Goal: Task Accomplishment & Management: Manage account settings

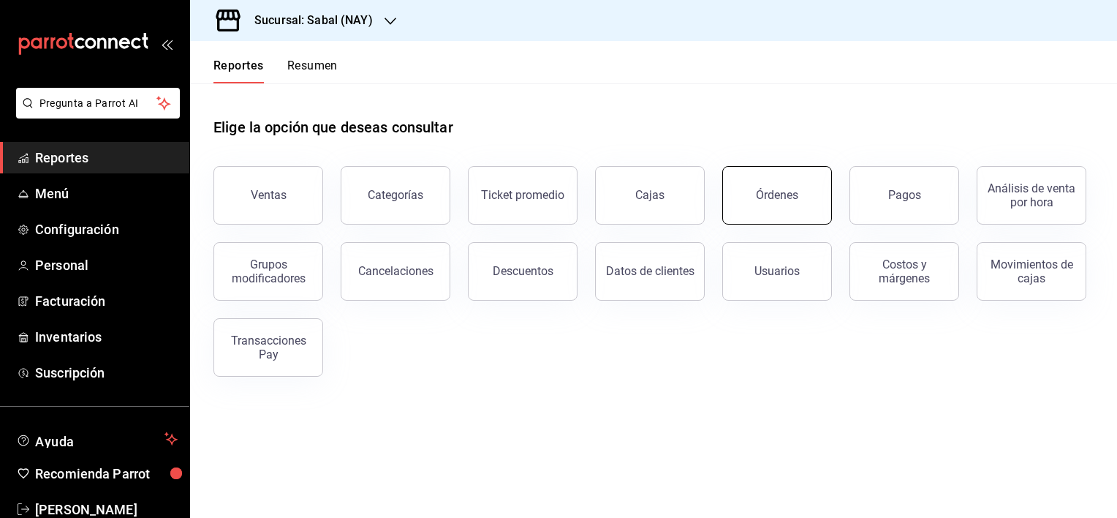
click at [801, 192] on button "Órdenes" at bounding box center [777, 195] width 110 height 58
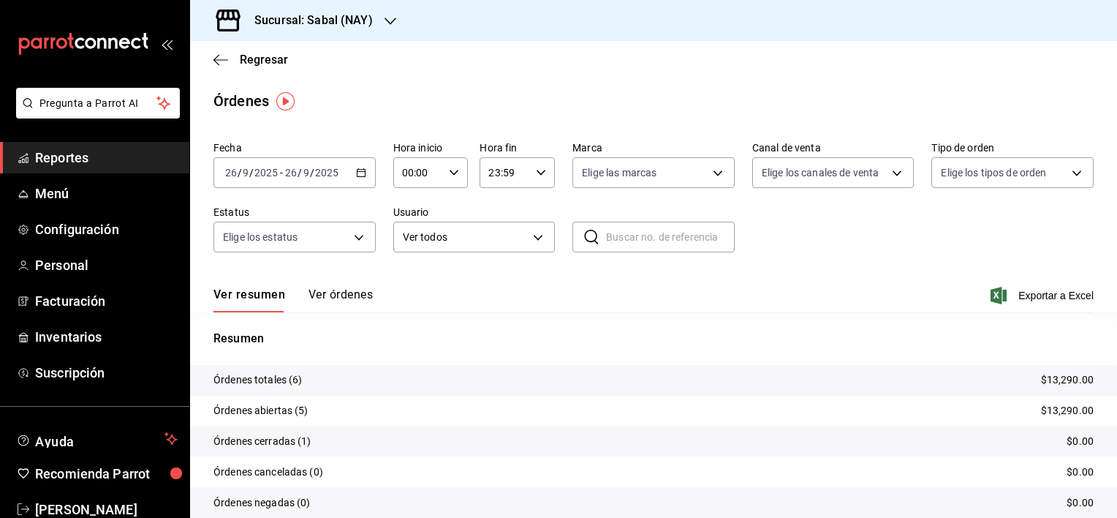
click at [340, 295] on button "Ver órdenes" at bounding box center [341, 299] width 64 height 25
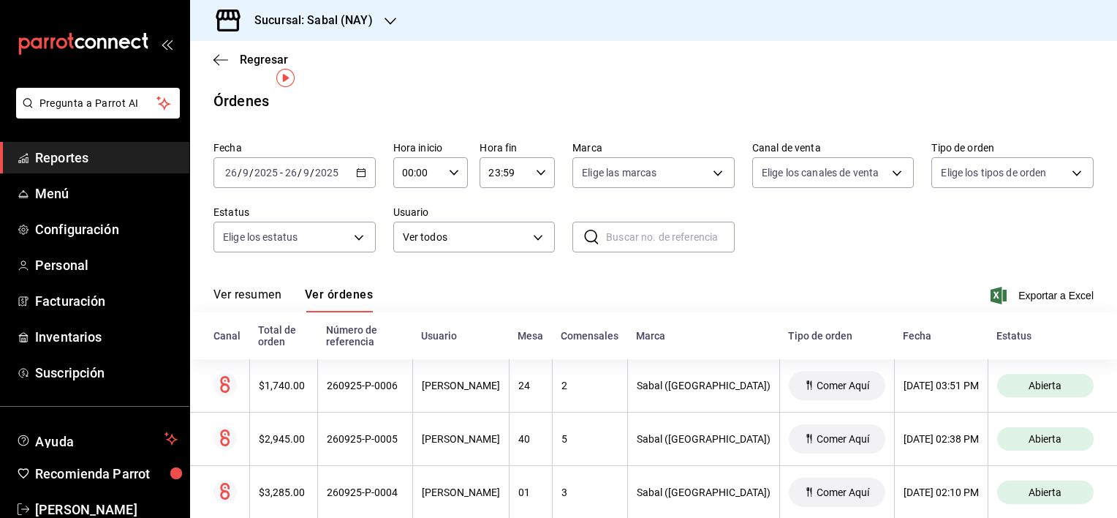
scroll to position [191, 0]
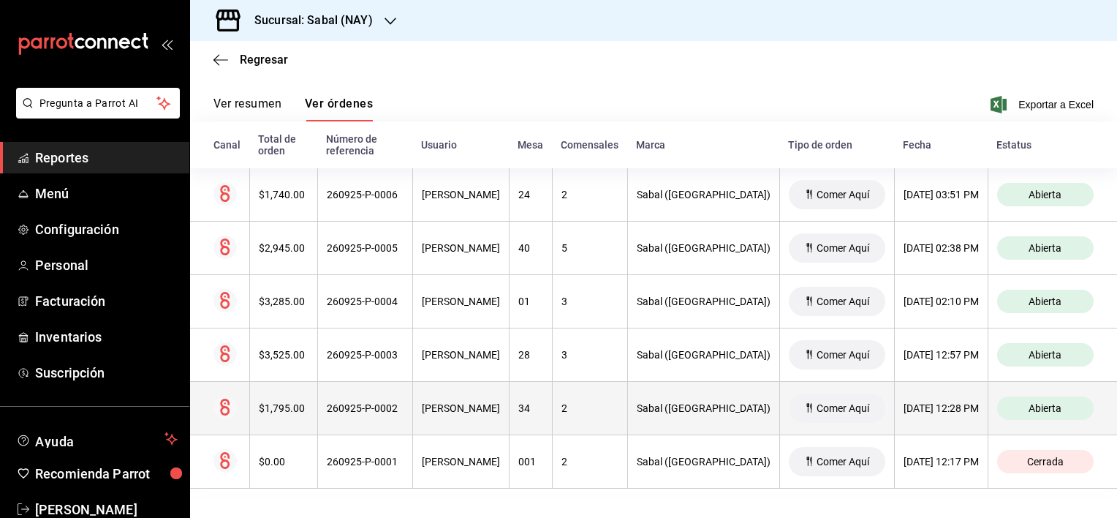
click at [552, 412] on th "34" at bounding box center [530, 408] width 43 height 53
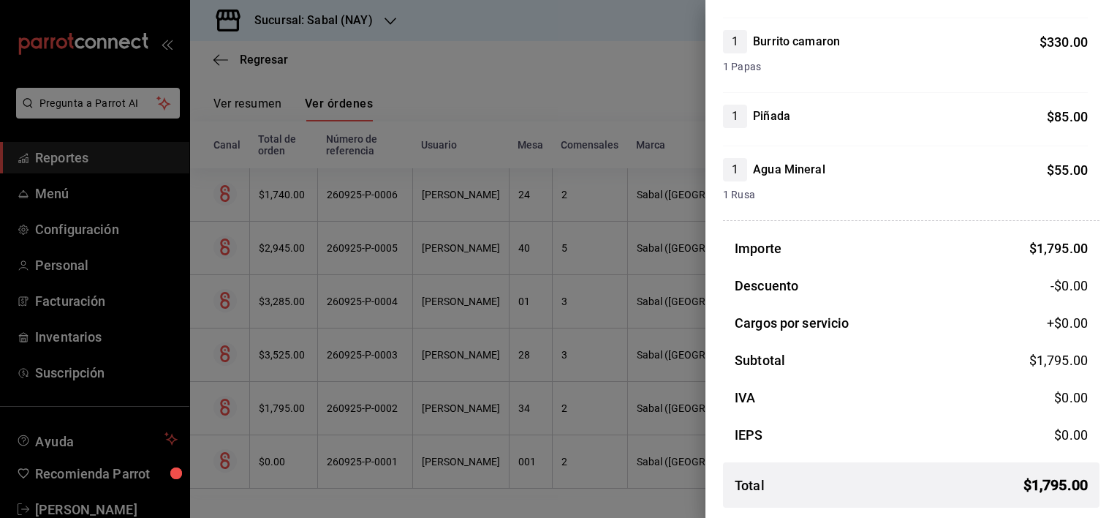
scroll to position [0, 0]
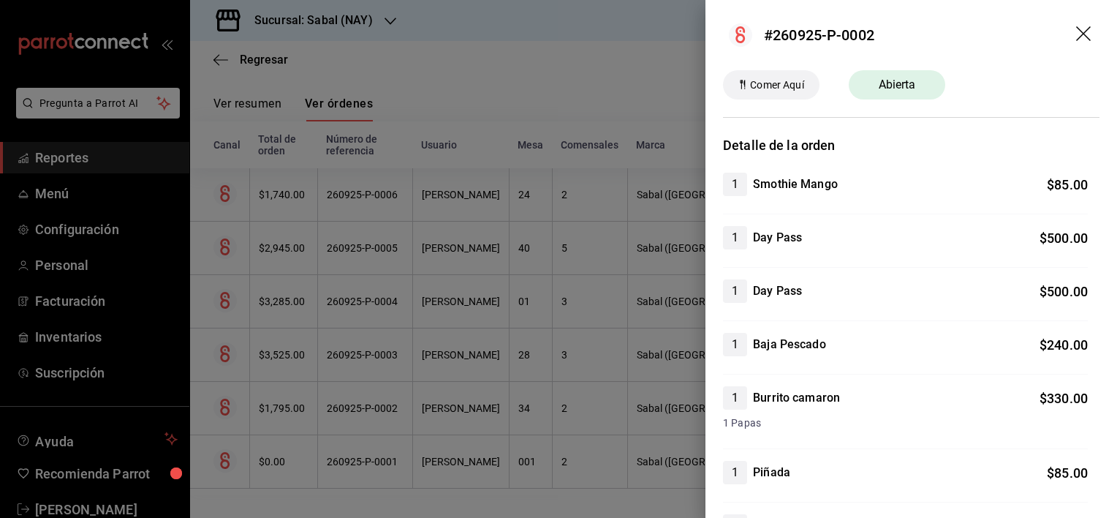
click at [1076, 37] on icon "drag" at bounding box center [1083, 33] width 15 height 15
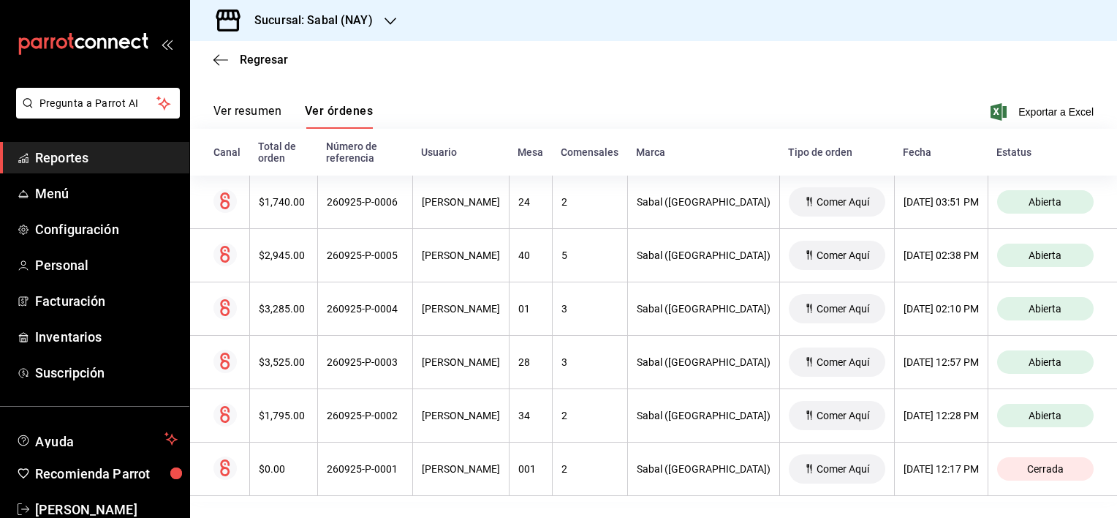
scroll to position [191, 0]
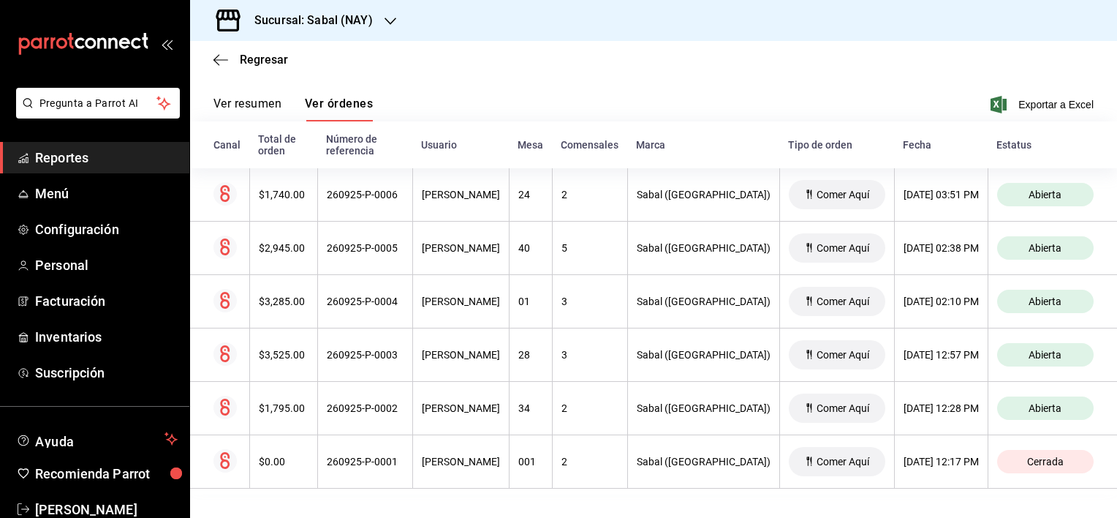
click at [484, 90] on div "Ver resumen Ver órdenes Exportar a Excel" at bounding box center [653, 100] width 880 height 42
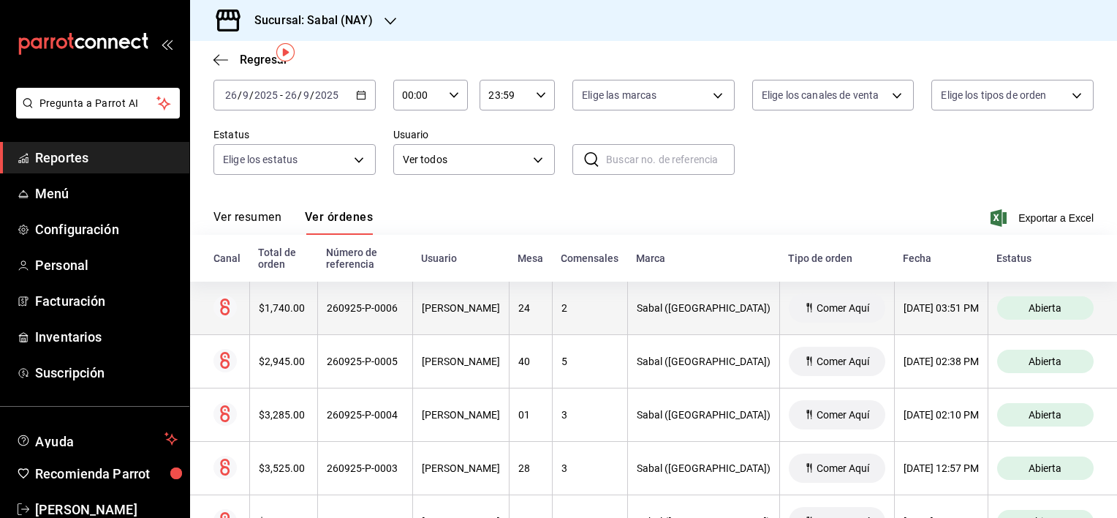
scroll to position [45, 0]
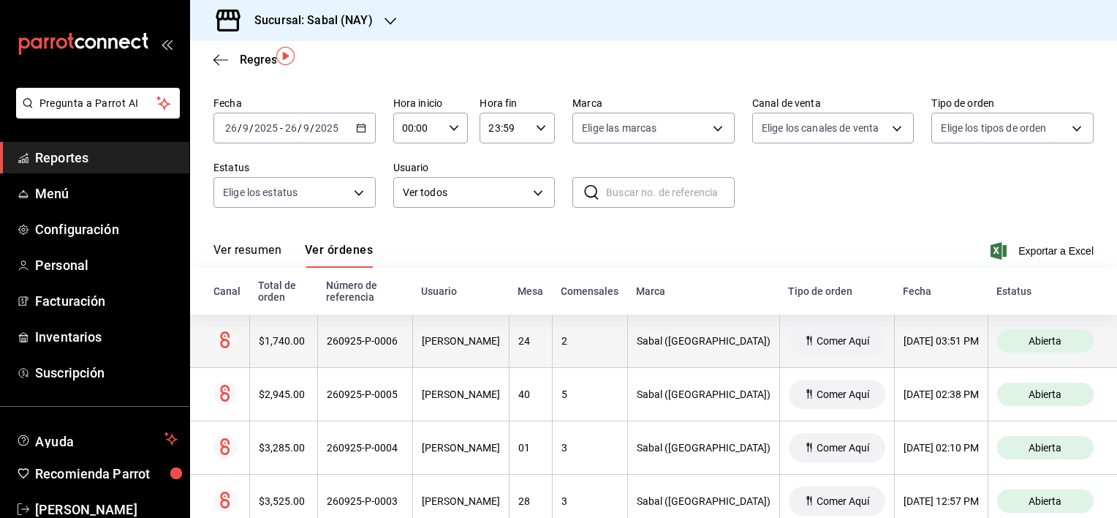
click at [474, 350] on th "[PERSON_NAME]" at bounding box center [460, 340] width 97 height 53
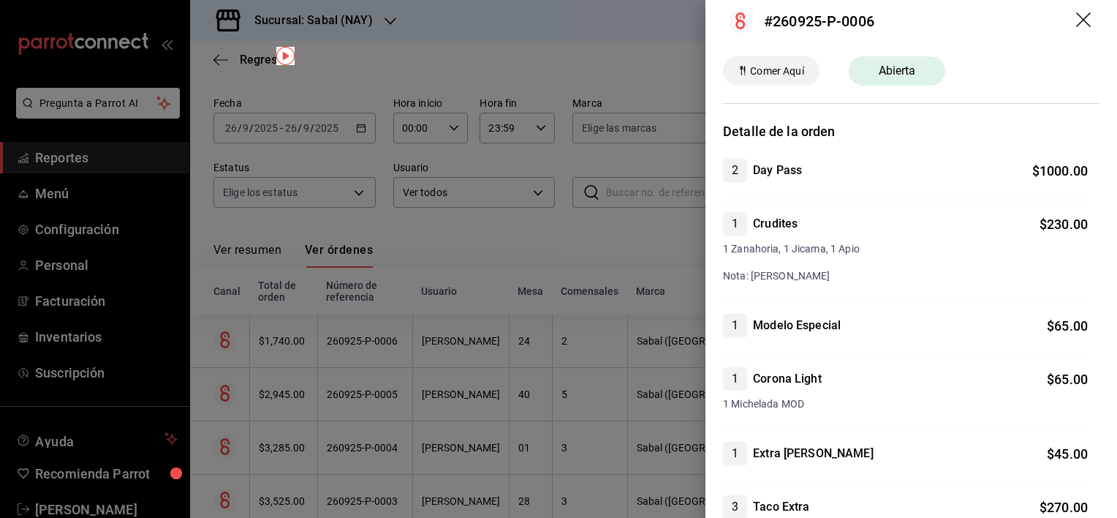
scroll to position [0, 0]
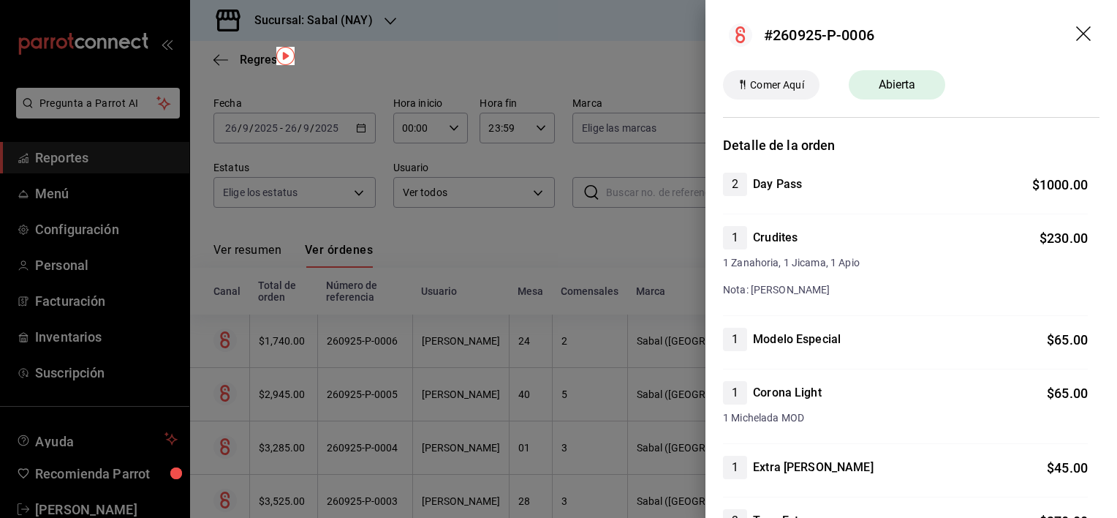
click at [1076, 31] on icon "drag" at bounding box center [1085, 35] width 18 height 18
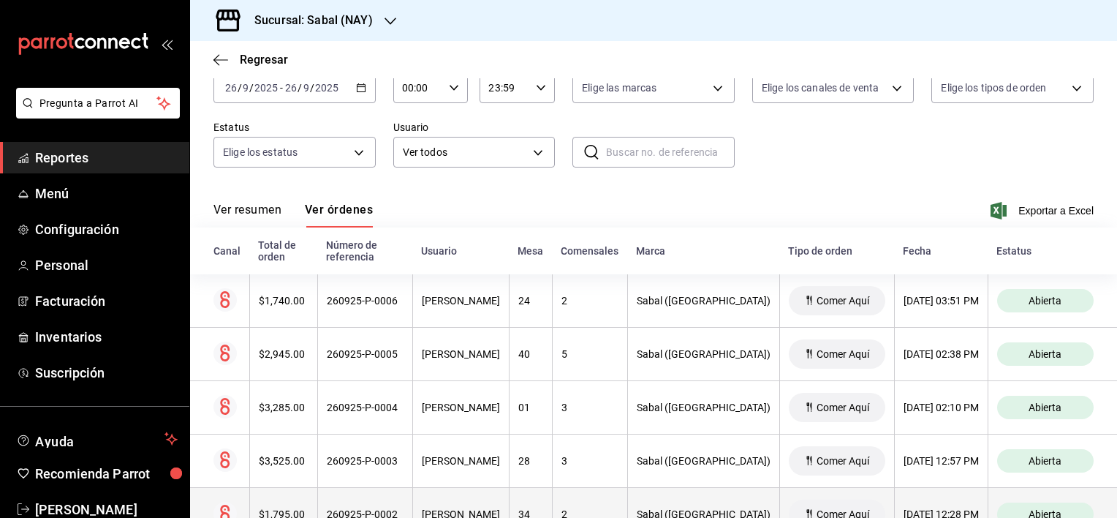
scroll to position [45, 0]
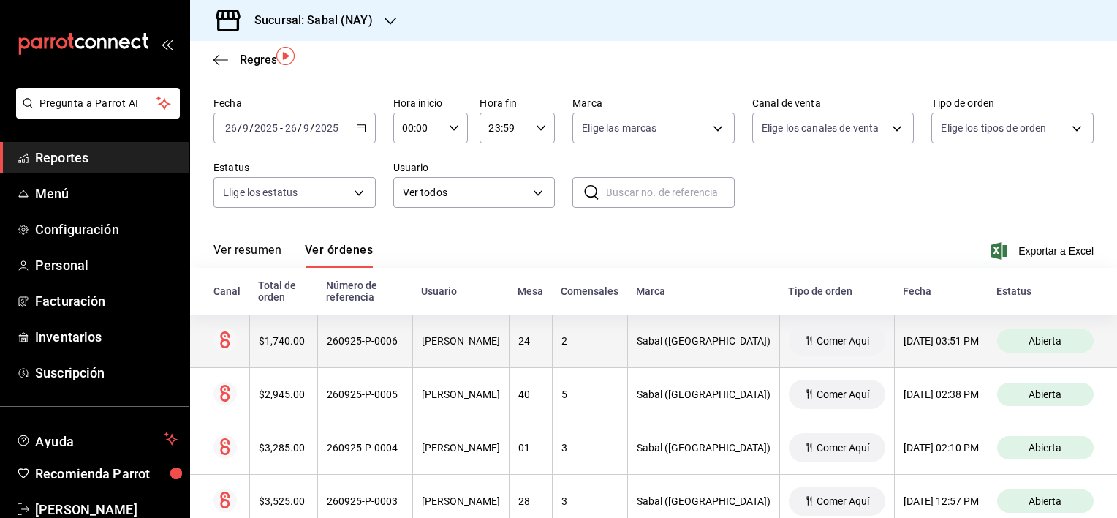
click at [469, 346] on div "[PERSON_NAME]" at bounding box center [461, 341] width 78 height 12
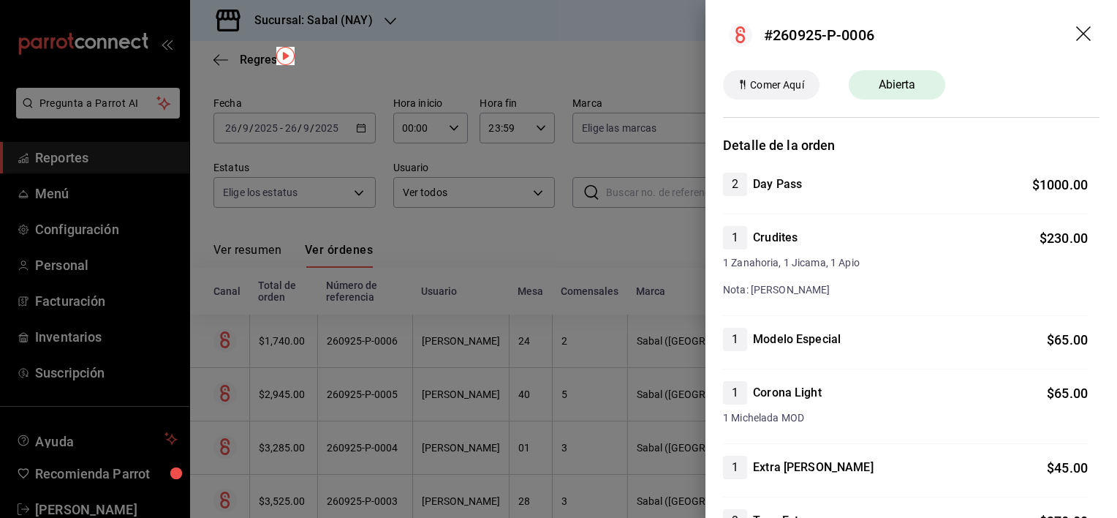
click at [1076, 37] on icon "drag" at bounding box center [1083, 33] width 15 height 15
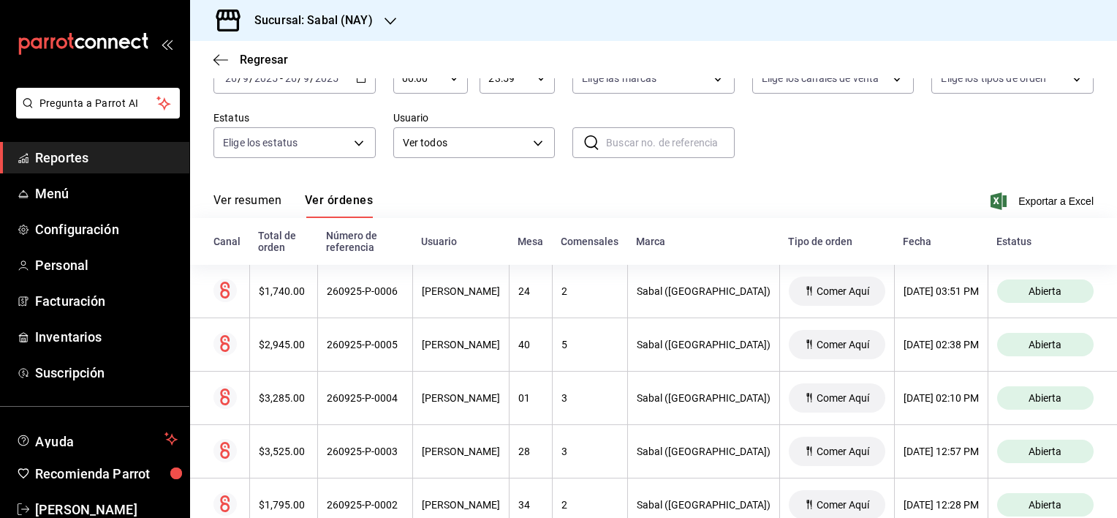
scroll to position [191, 0]
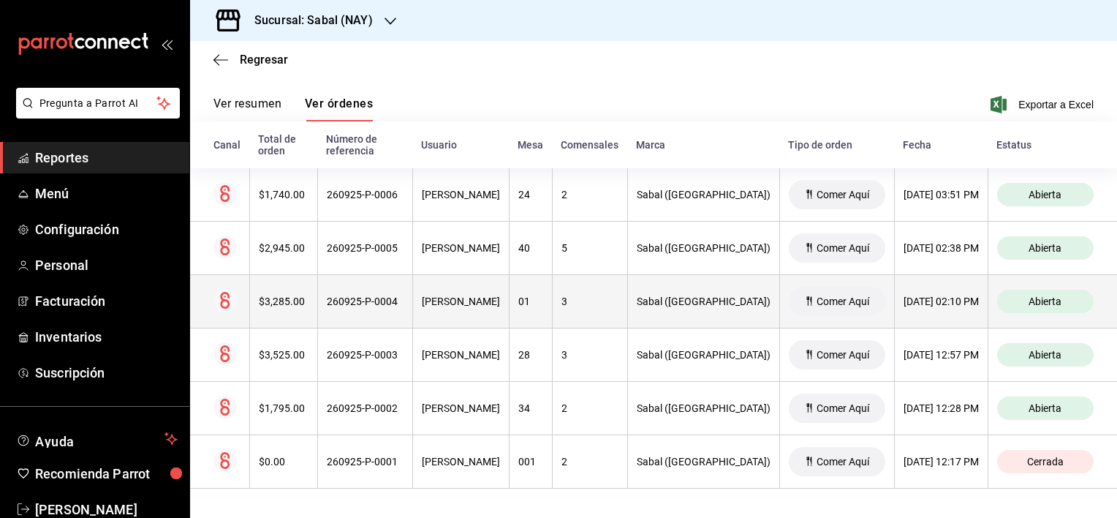
click at [491, 314] on th "[PERSON_NAME]" at bounding box center [460, 301] width 97 height 53
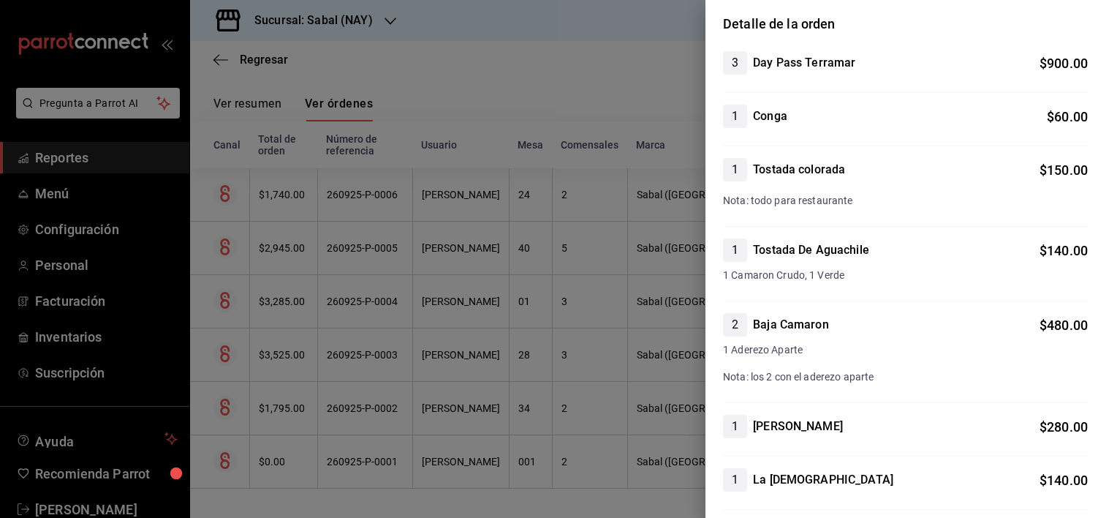
scroll to position [0, 0]
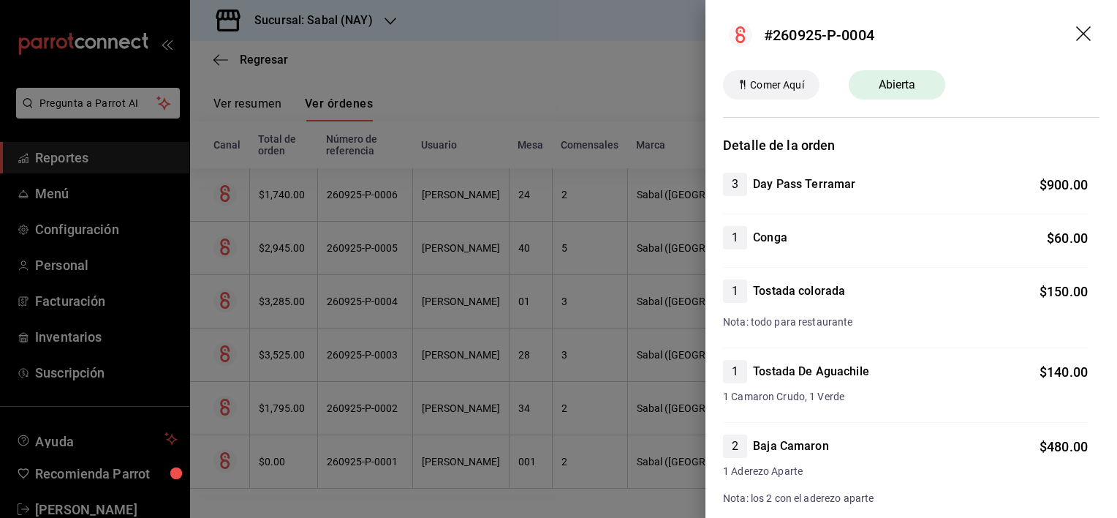
click at [1076, 38] on icon "drag" at bounding box center [1085, 35] width 18 height 18
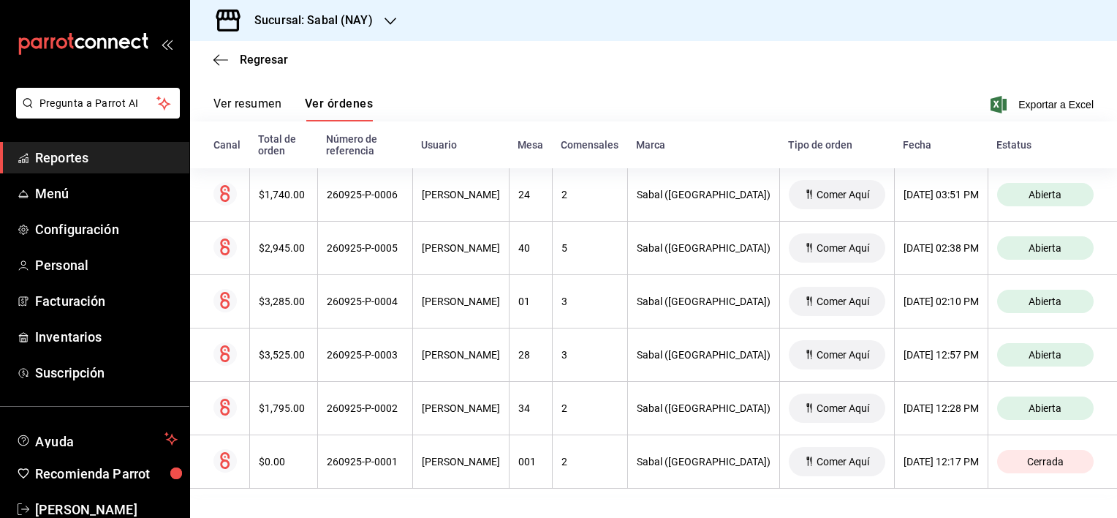
click at [621, 103] on div "Ver resumen Ver órdenes Exportar a Excel" at bounding box center [653, 100] width 880 height 42
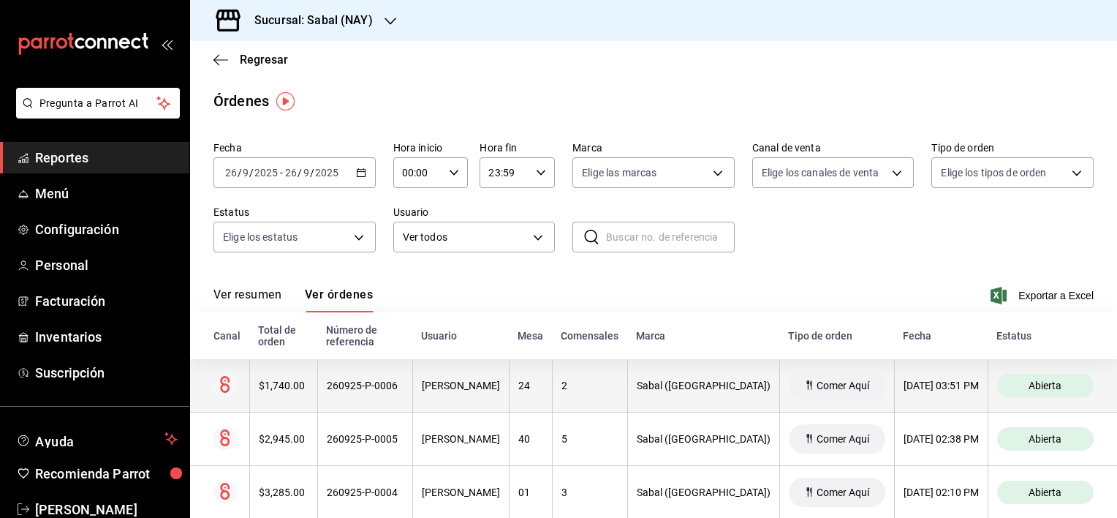
scroll to position [191, 0]
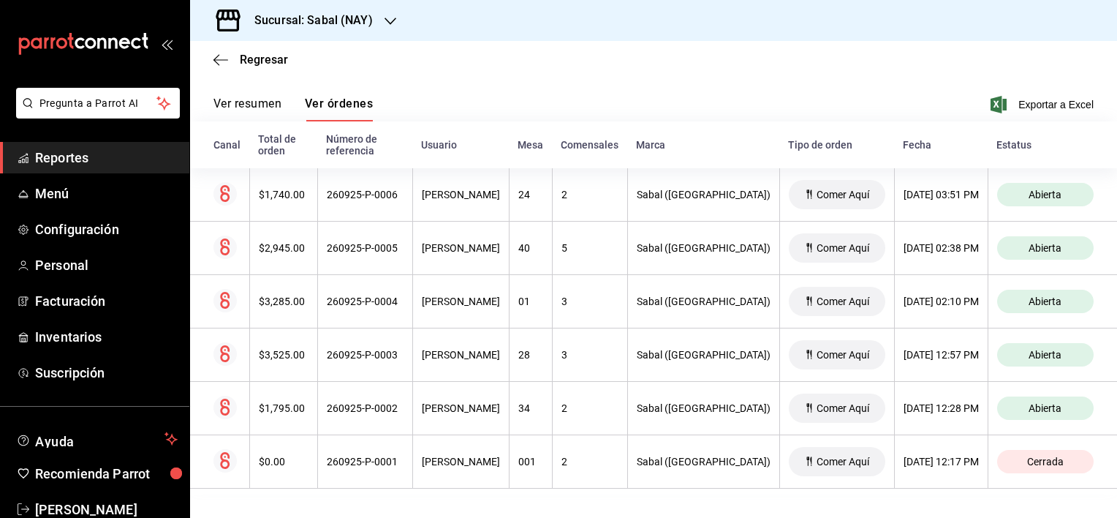
click at [74, 166] on span "Reportes" at bounding box center [106, 158] width 143 height 20
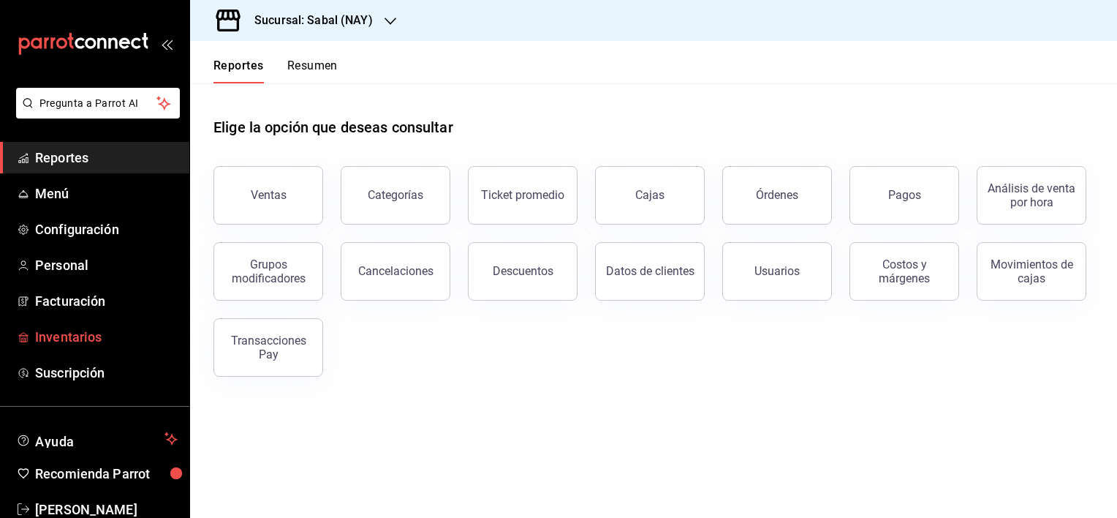
click at [91, 338] on span "Inventarios" at bounding box center [106, 337] width 143 height 20
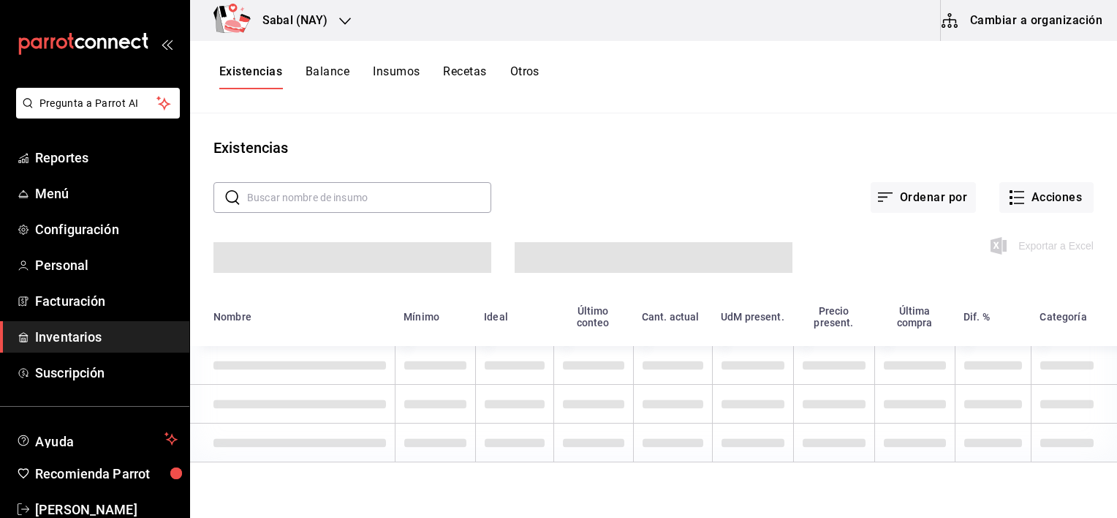
click at [390, 73] on button "Insumos" at bounding box center [396, 76] width 47 height 25
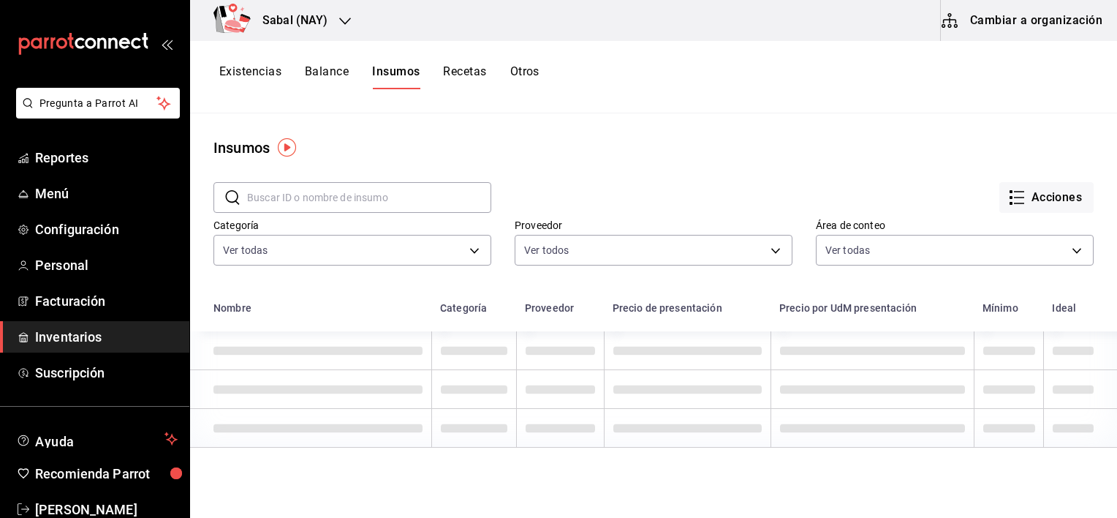
click at [1007, 18] on button "Cambiar a organización" at bounding box center [1023, 20] width 165 height 41
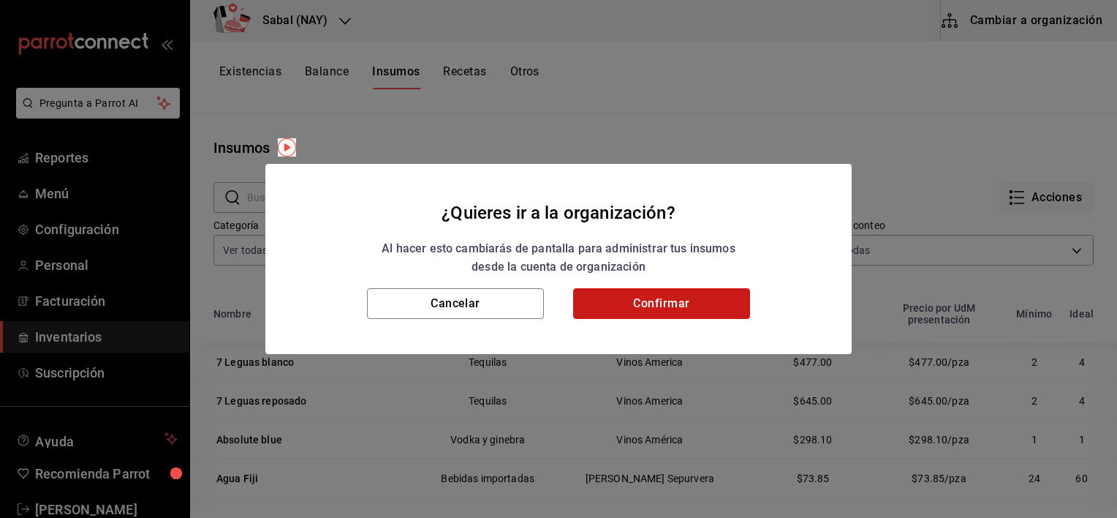
click at [655, 295] on button "Confirmar" at bounding box center [661, 303] width 177 height 31
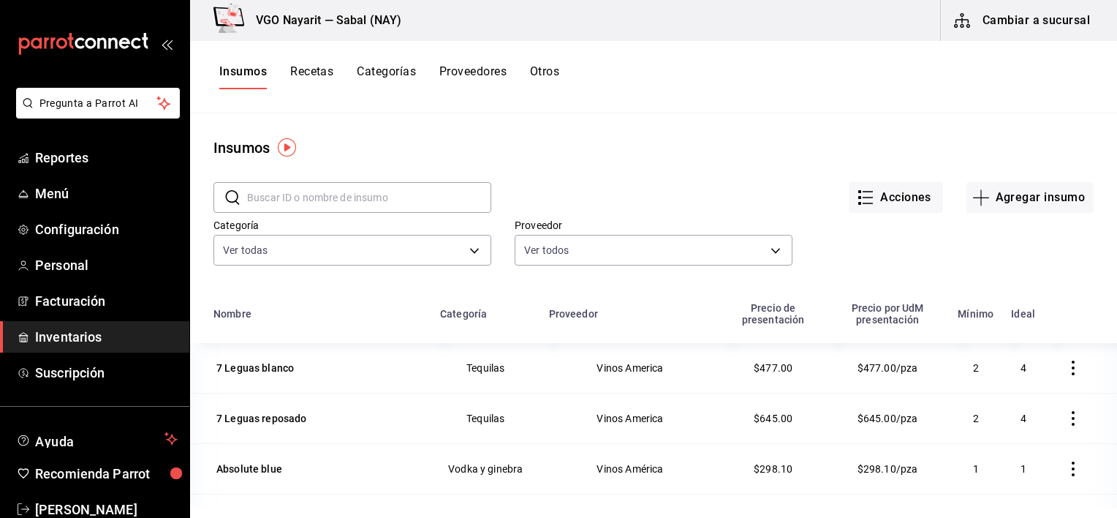
click at [411, 202] on input "text" at bounding box center [369, 197] width 244 height 29
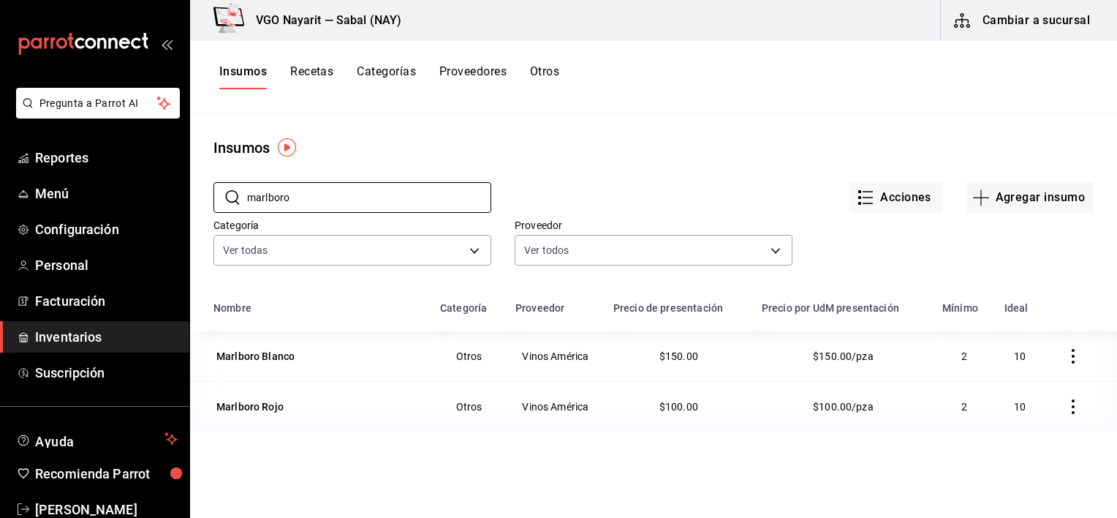
type input "marlboro"
click at [1068, 354] on icon "button" at bounding box center [1073, 356] width 15 height 15
click at [271, 352] on div at bounding box center [558, 259] width 1117 height 518
click at [279, 355] on div "Marlboro Blanco" at bounding box center [255, 356] width 78 height 15
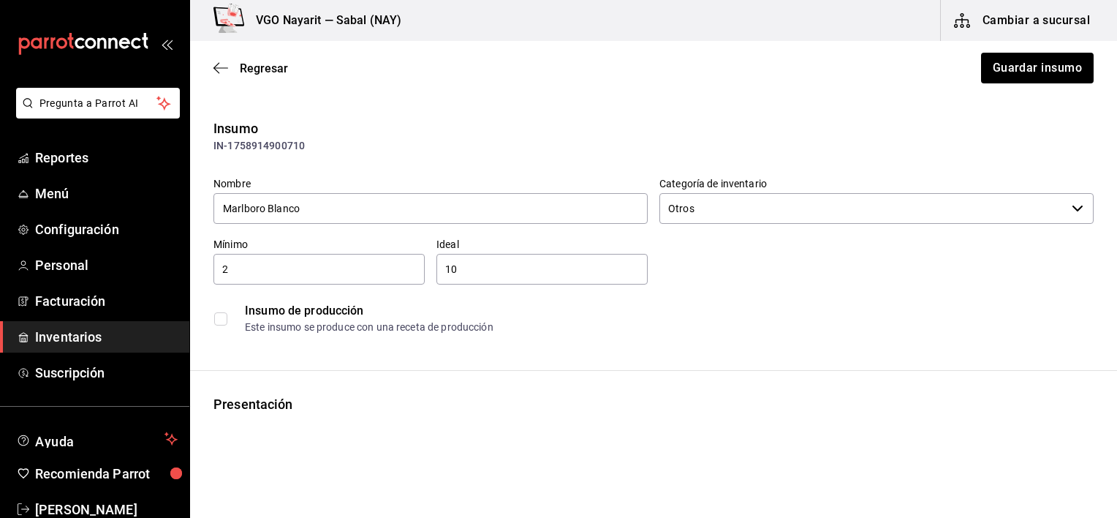
type input "$174.00"
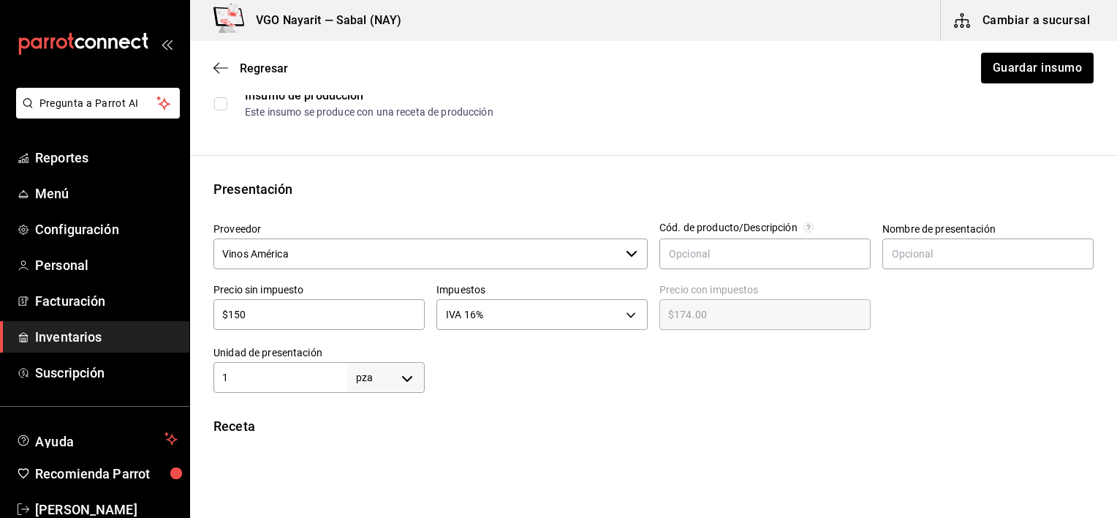
scroll to position [292, 0]
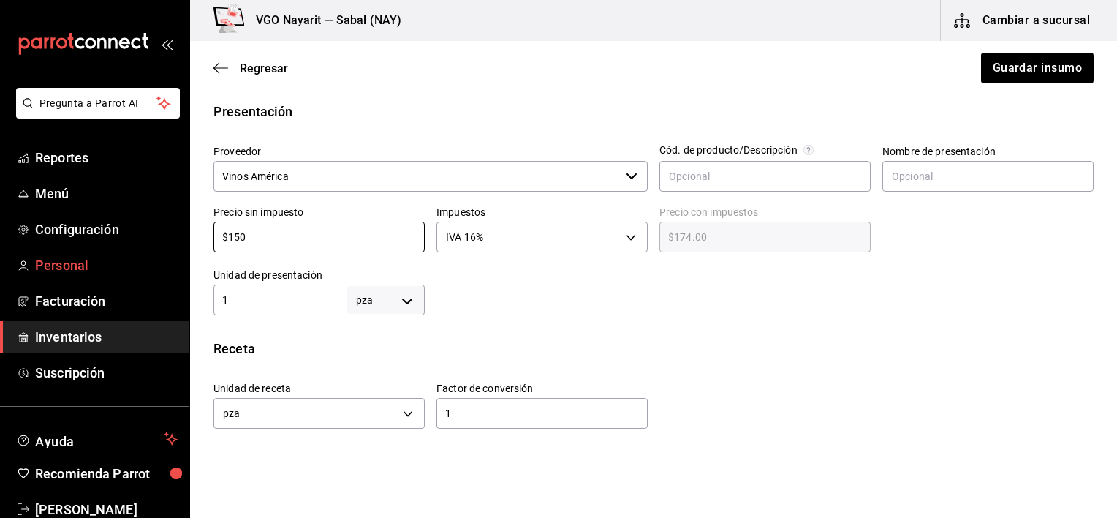
drag, startPoint x: 297, startPoint y: 237, endPoint x: 173, endPoint y: 249, distance: 124.8
click at [173, 249] on div "Pregunta a Parrot AI Reportes Menú Configuración Personal Facturación Inventari…" at bounding box center [558, 217] width 1117 height 435
type input "$7"
type input "$8.12"
type input "$73"
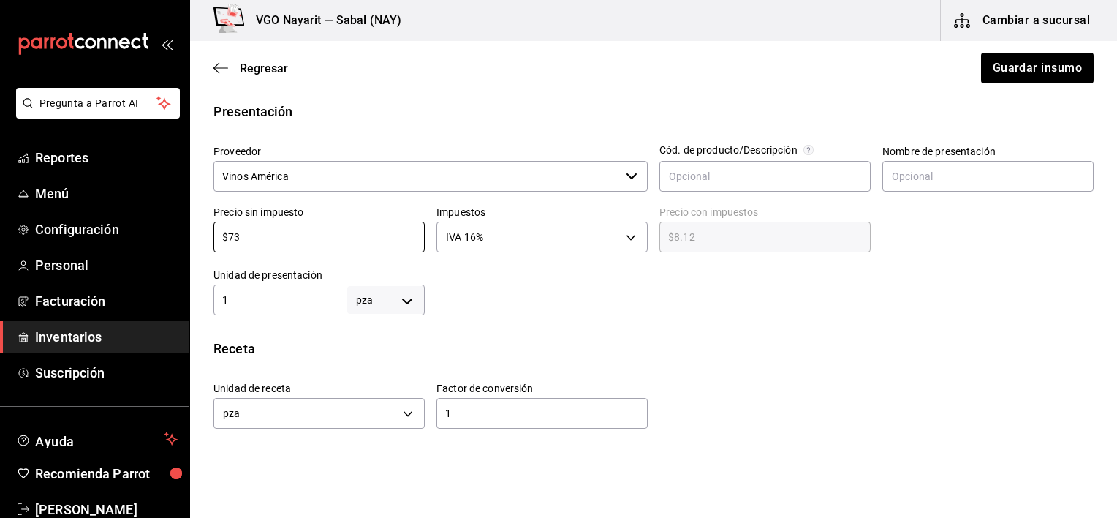
type input "$84.68"
type input "$73.6"
type input "$85.38"
type input "$73.62"
type input "$85.40"
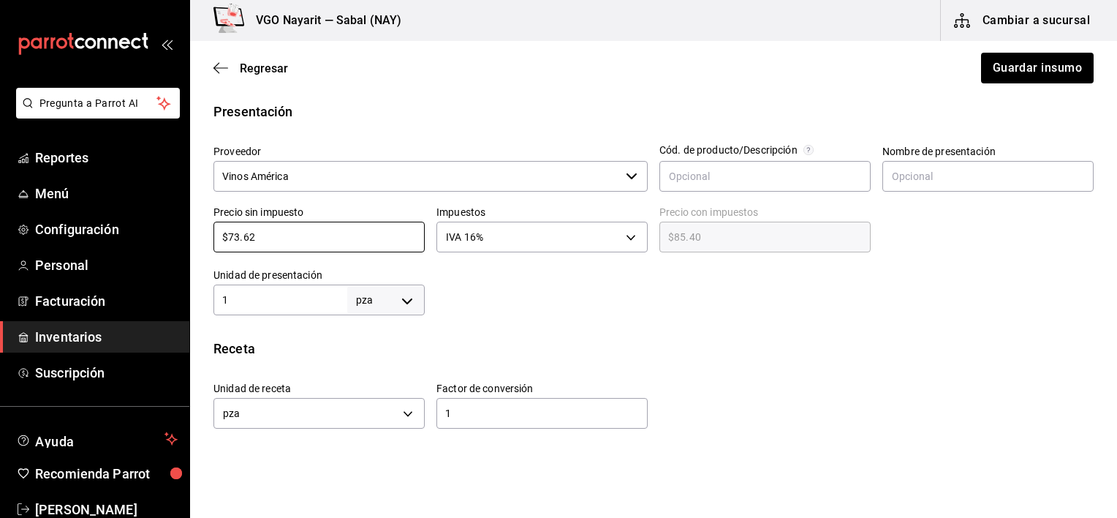
type input "$73.62"
click at [556, 322] on div "Insumo IN-1758914900710 Nombre Marlboro Blanco Categoría de inventario Otros ​ …" at bounding box center [653, 256] width 927 height 861
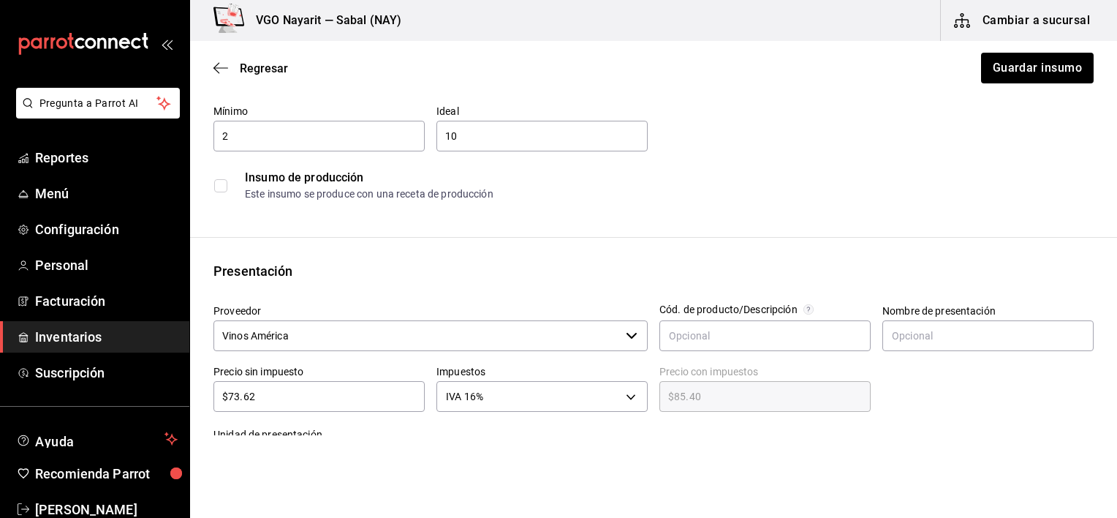
scroll to position [73, 0]
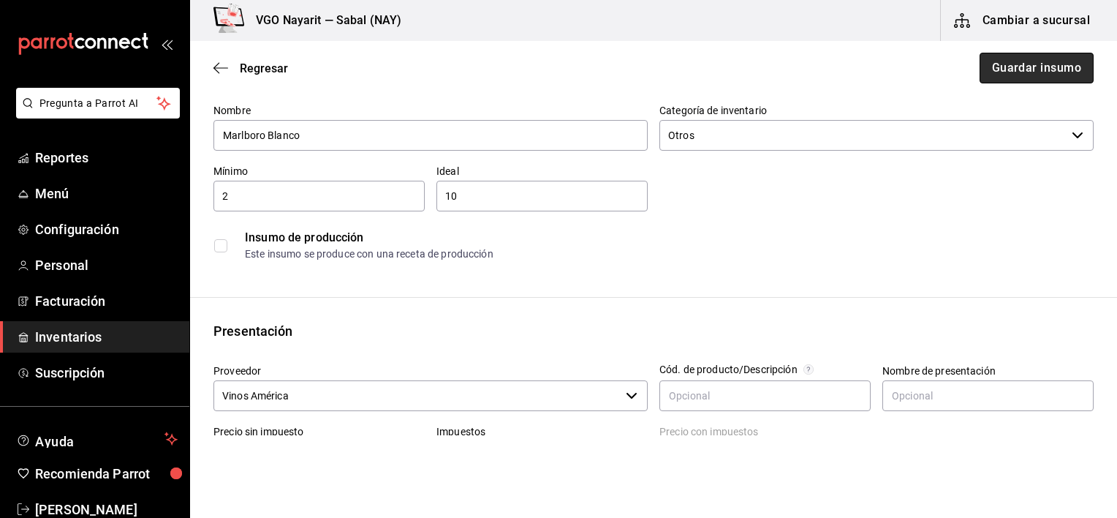
click at [1008, 68] on button "Guardar insumo" at bounding box center [1037, 68] width 114 height 31
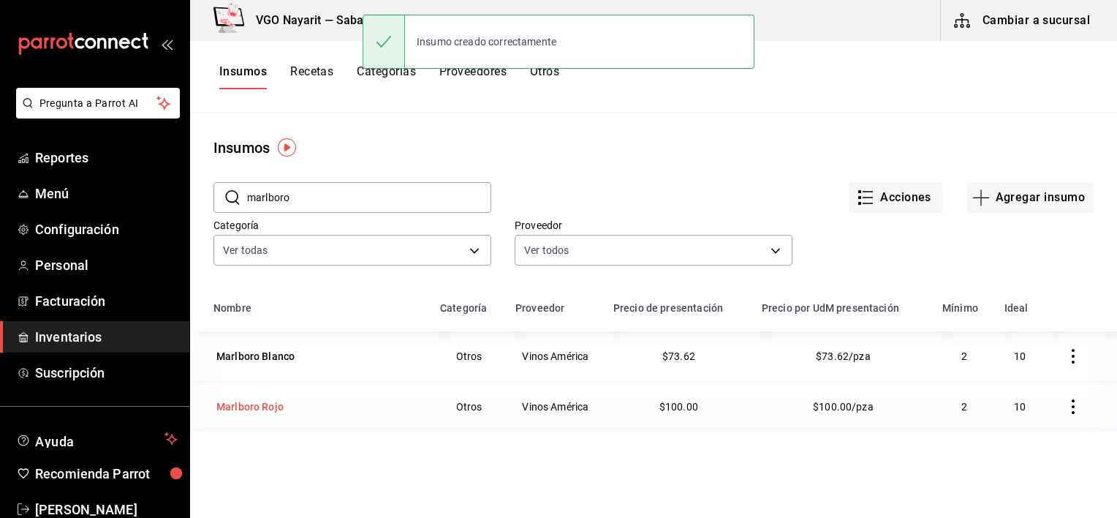
click at [265, 410] on div "Marlboro Rojo" at bounding box center [249, 406] width 67 height 15
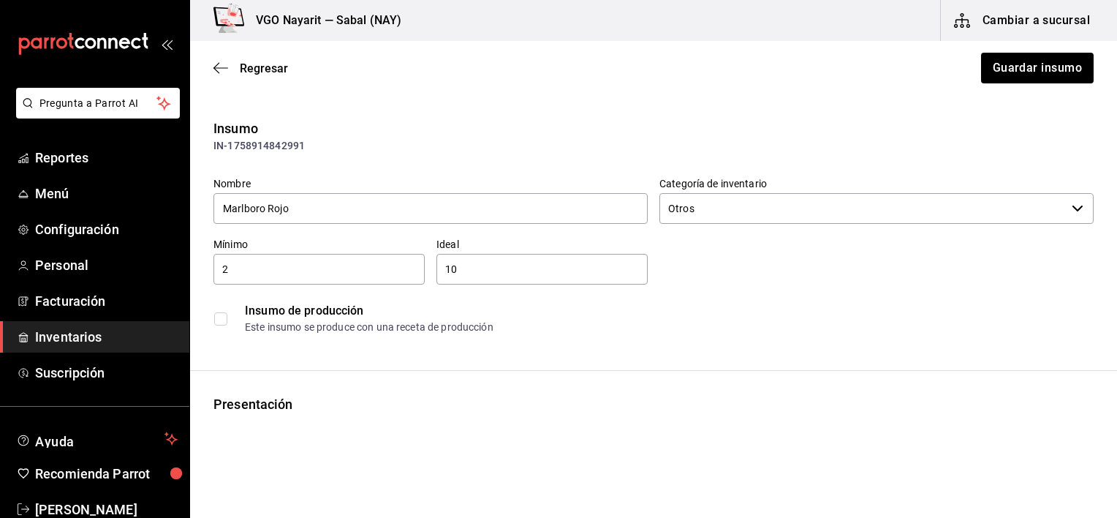
type input "Vinos América"
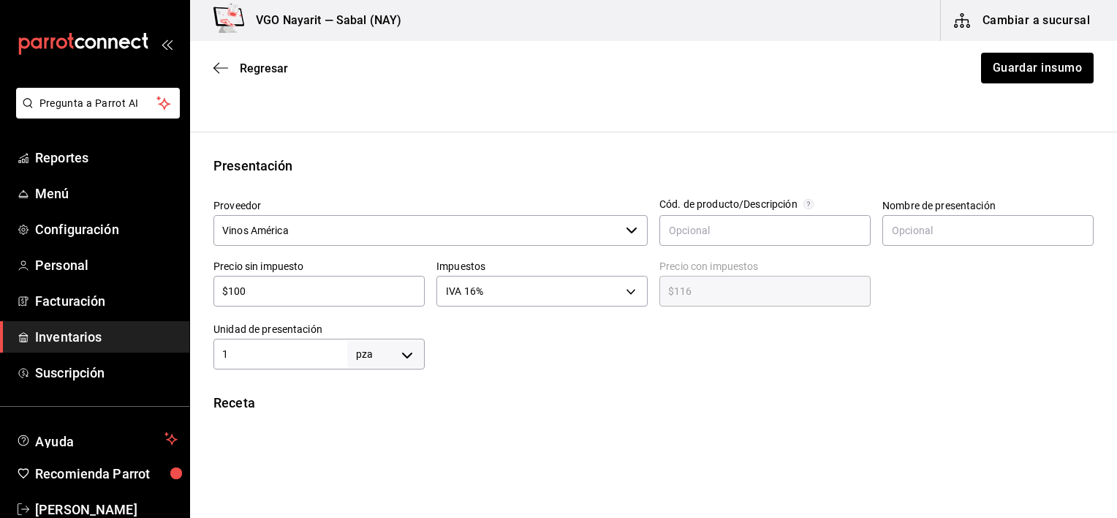
scroll to position [292, 0]
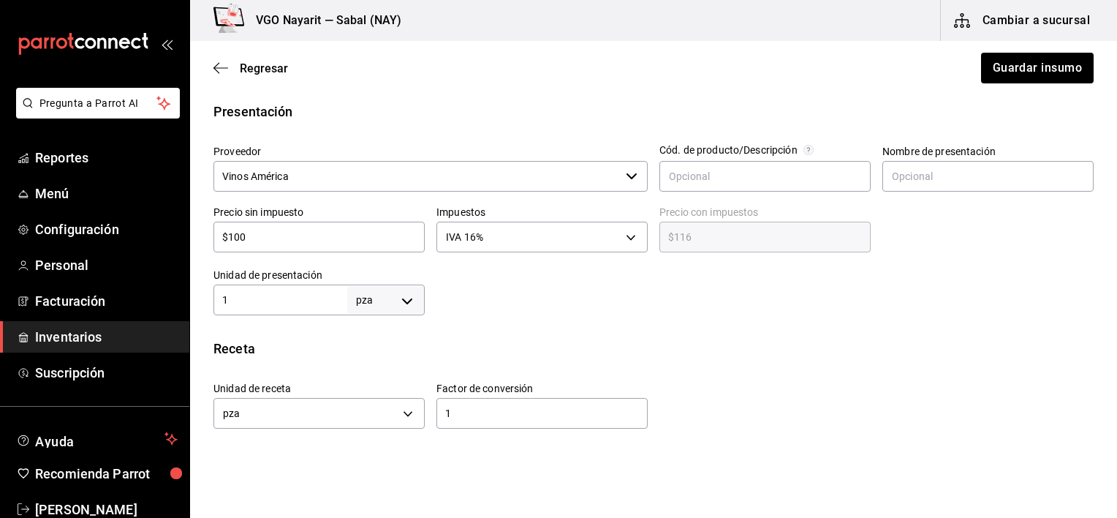
drag, startPoint x: 275, startPoint y: 238, endPoint x: 259, endPoint y: 223, distance: 22.2
click at [259, 223] on div "$100 ​" at bounding box center [318, 237] width 211 height 31
type input "$10"
type input "$11.60"
type input "$1"
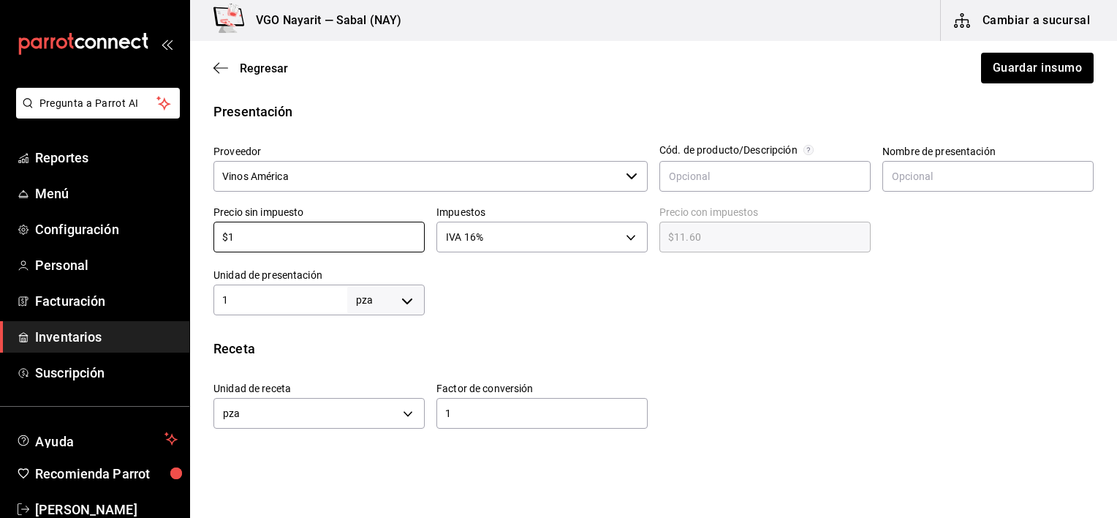
type input "$1.16"
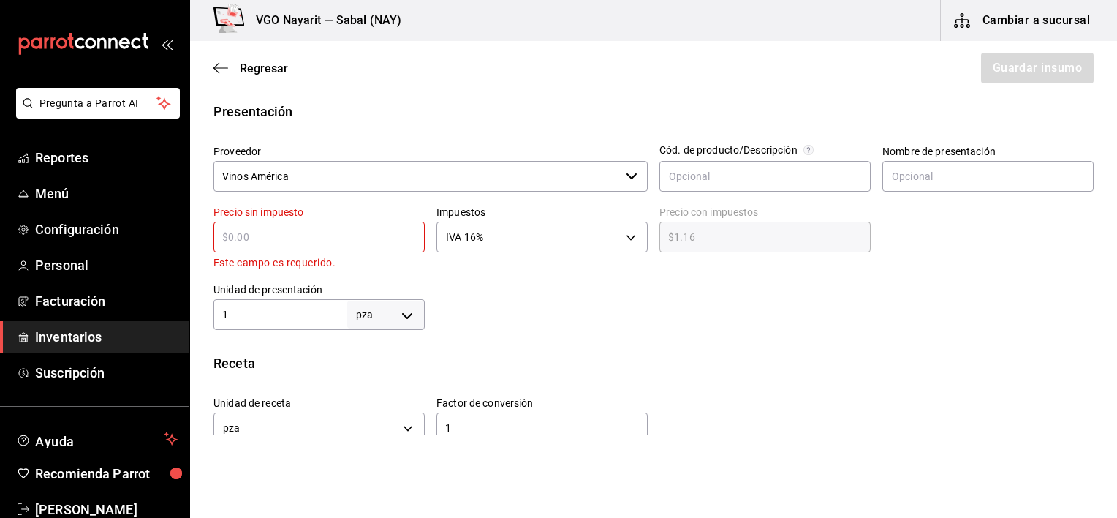
type input "$0.00"
type input "$7"
type input "$8.12"
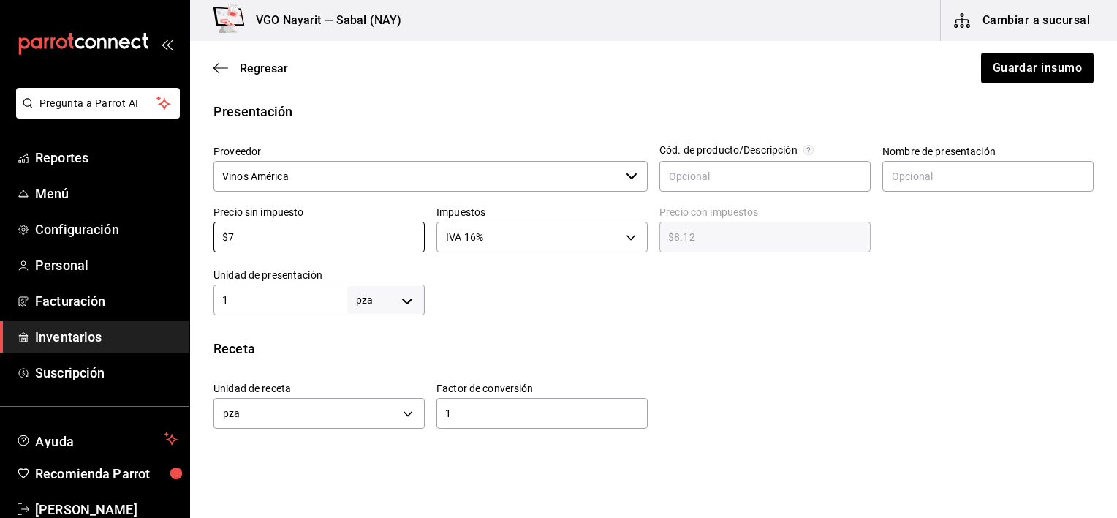
type input "$73"
type input "$84.68"
type input "$73.6"
type input "$85.38"
type input "$73.62"
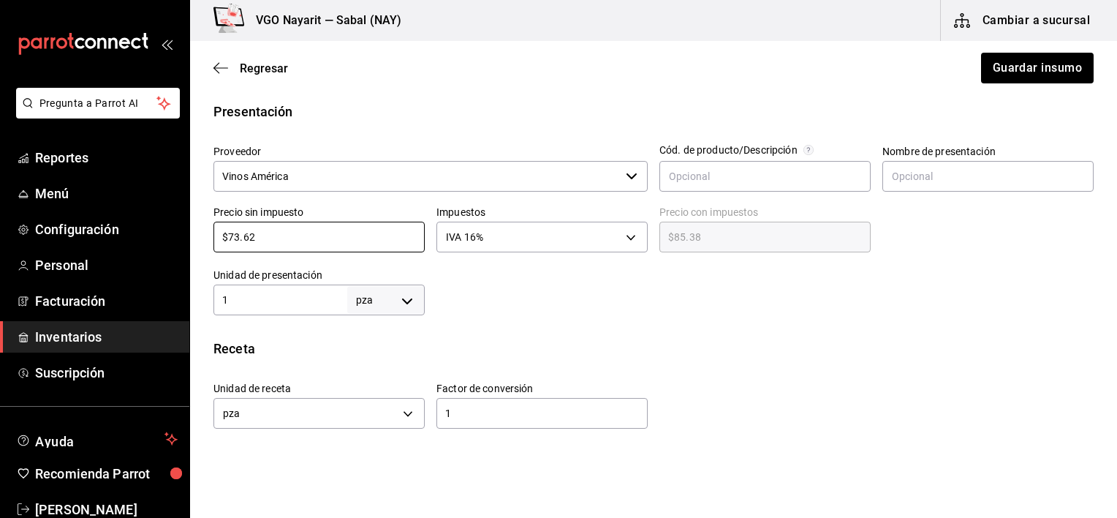
type input "$85.40"
type input "$73.62"
click at [1004, 67] on button "Guardar insumo" at bounding box center [1037, 68] width 114 height 31
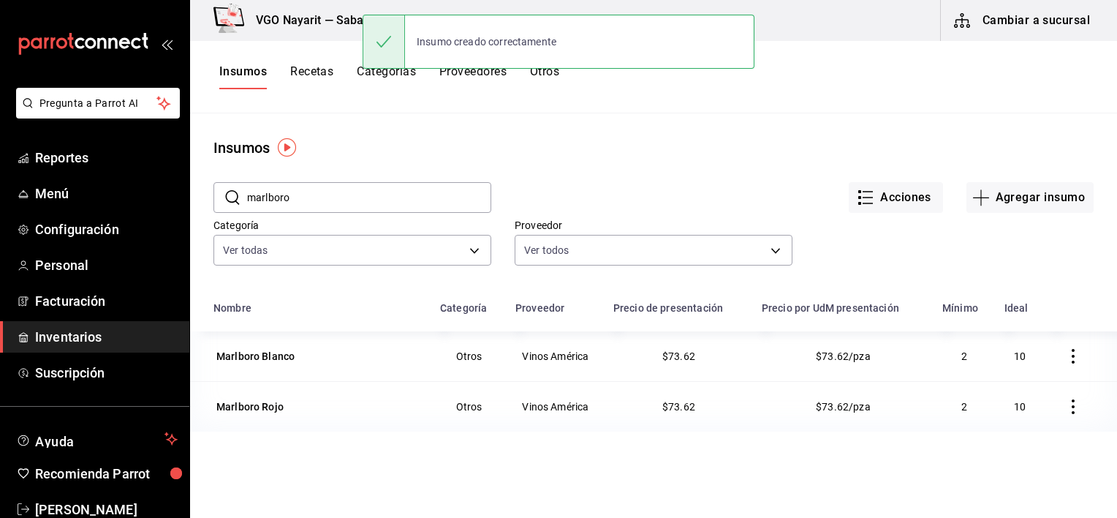
click at [484, 216] on div "Categoría Ver todas ae7c50a5-57d8-4355-a497-02df0073a327,13142db8-75d5-4298-ba1…" at bounding box center [340, 232] width 301 height 75
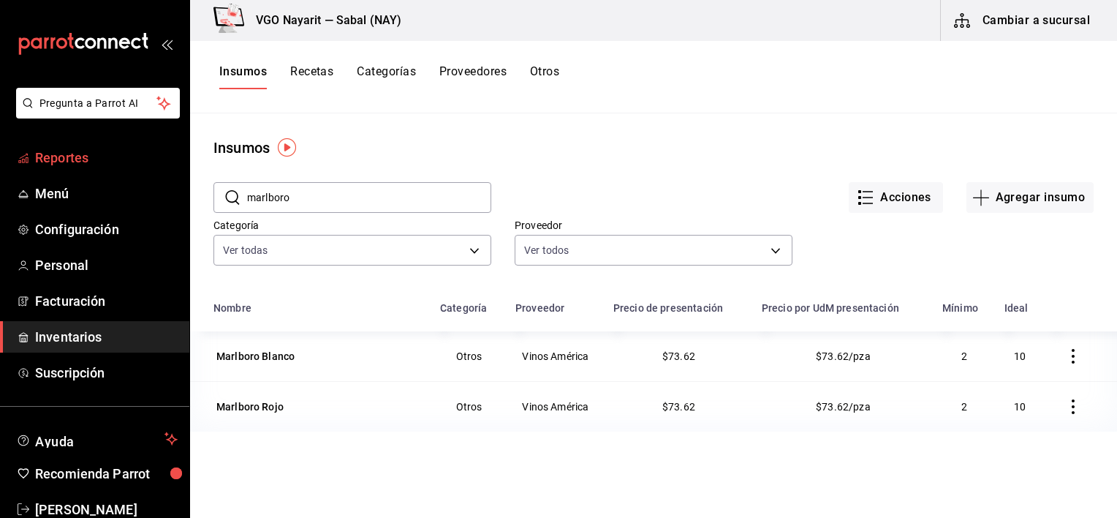
click at [93, 151] on span "Reportes" at bounding box center [106, 158] width 143 height 20
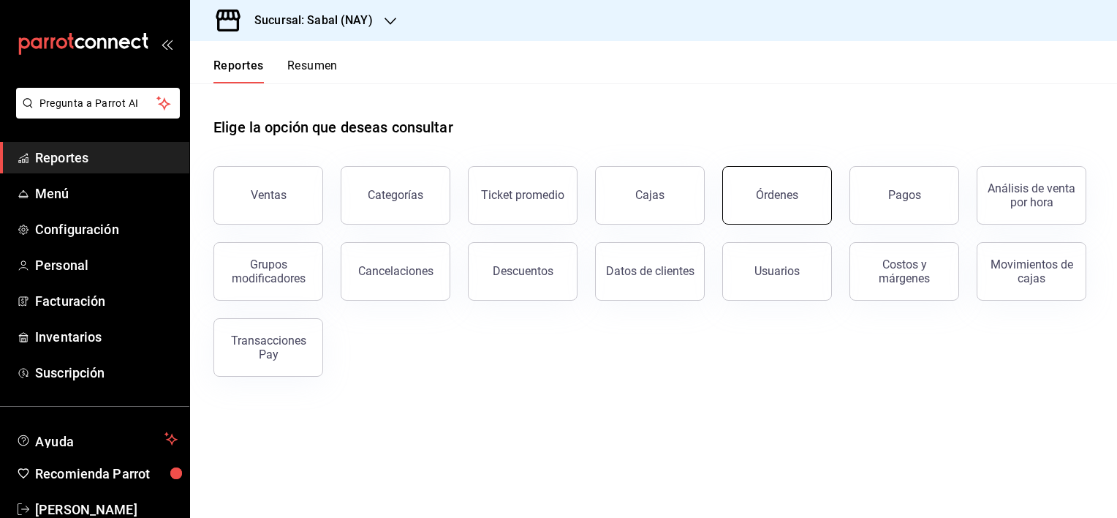
click at [790, 199] on div "Órdenes" at bounding box center [777, 195] width 42 height 14
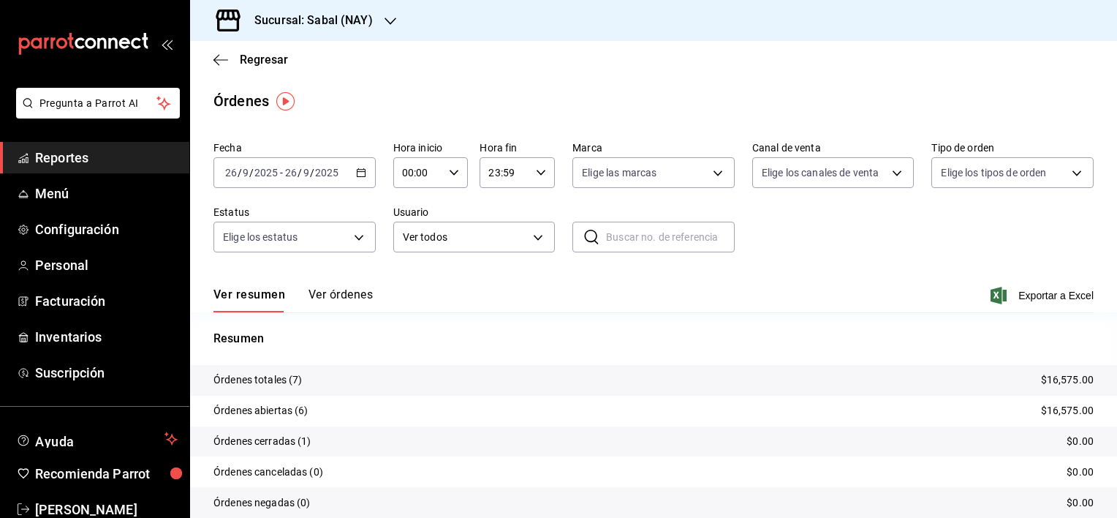
click at [336, 295] on button "Ver órdenes" at bounding box center [341, 299] width 64 height 25
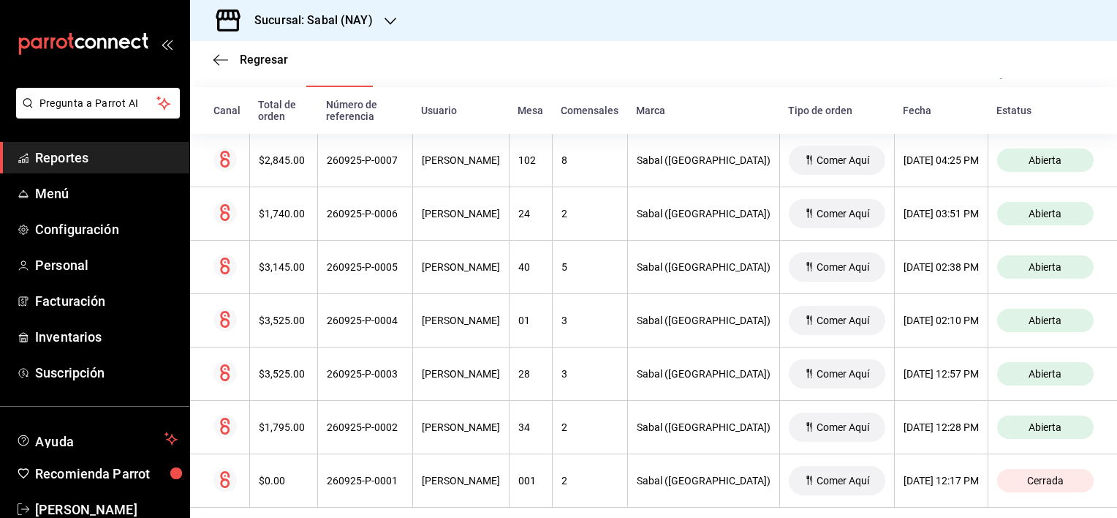
scroll to position [244, 0]
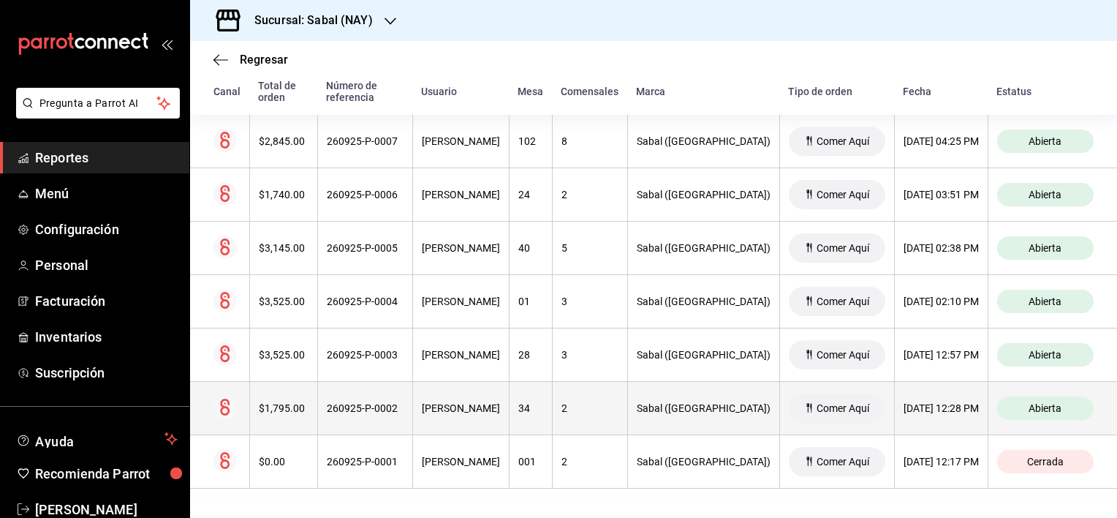
click at [386, 408] on div "260925-P-0002" at bounding box center [365, 408] width 77 height 12
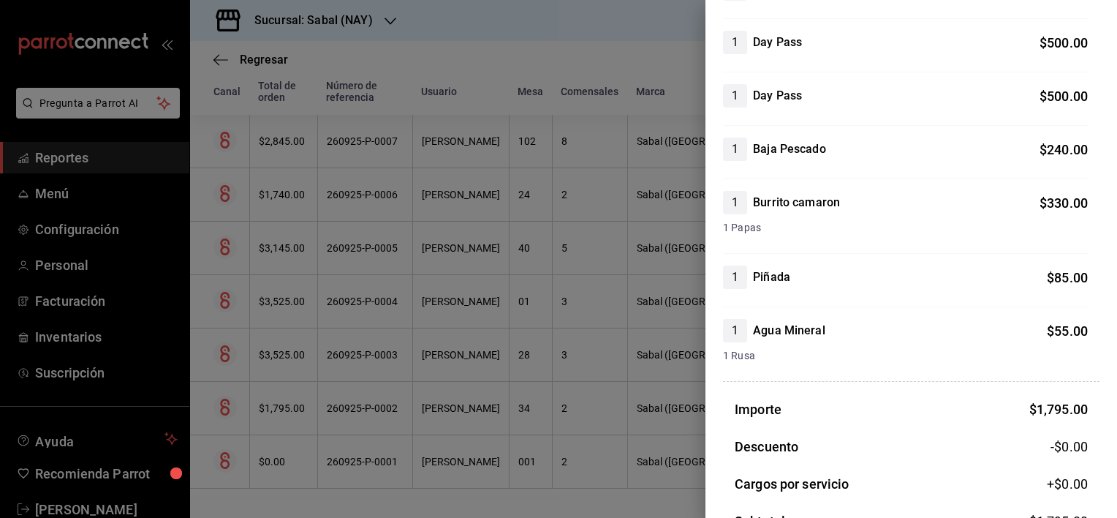
scroll to position [0, 0]
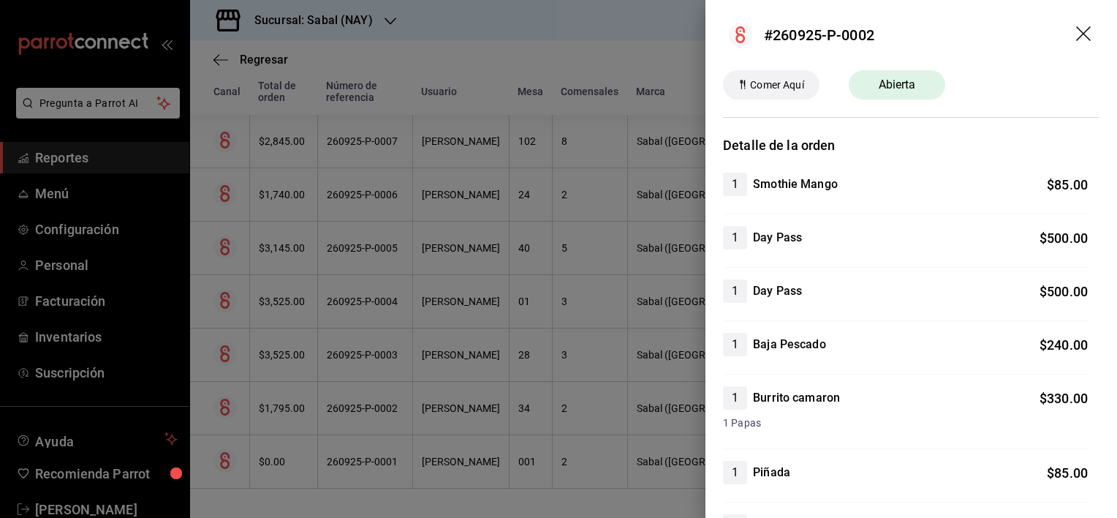
click at [1076, 36] on icon "drag" at bounding box center [1085, 35] width 18 height 18
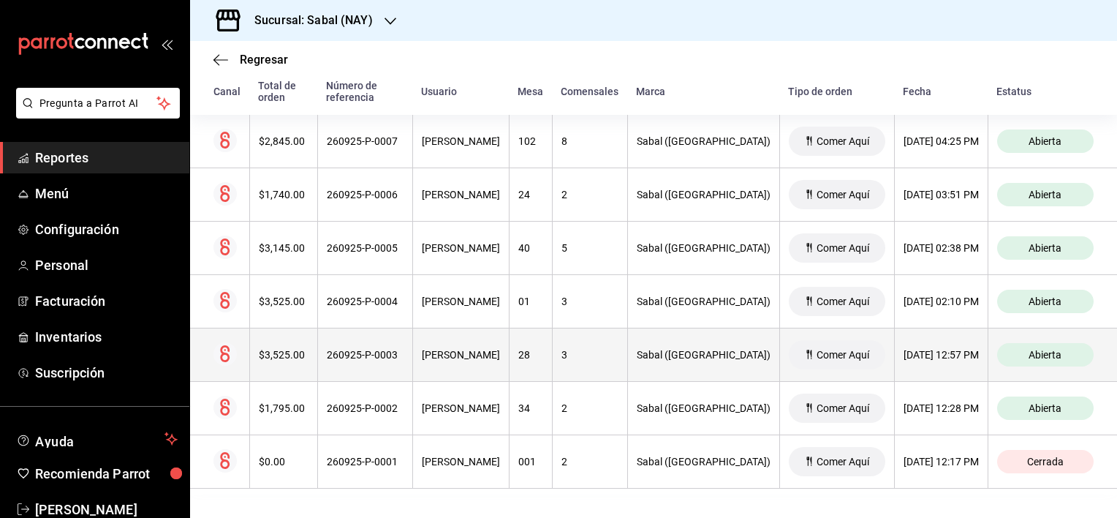
click at [341, 345] on th "260925-P-0003" at bounding box center [364, 354] width 95 height 53
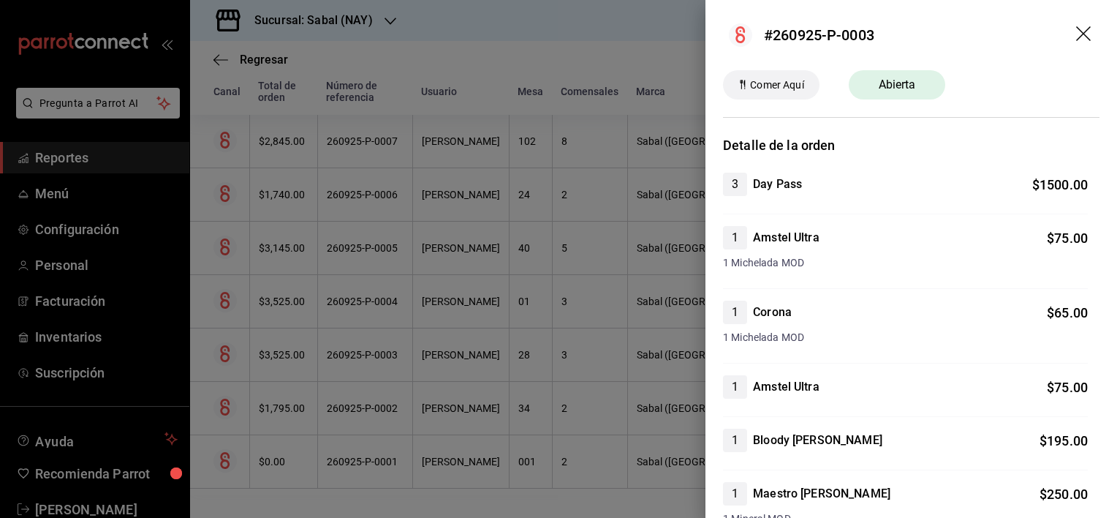
click at [1076, 37] on icon "drag" at bounding box center [1085, 35] width 18 height 18
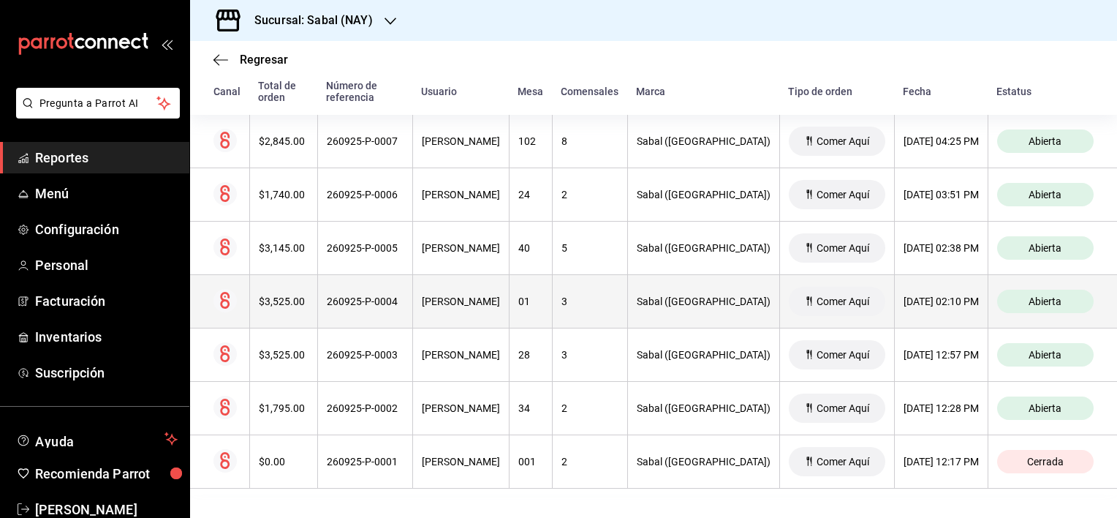
click at [447, 307] on div "[PERSON_NAME]" at bounding box center [461, 301] width 78 height 12
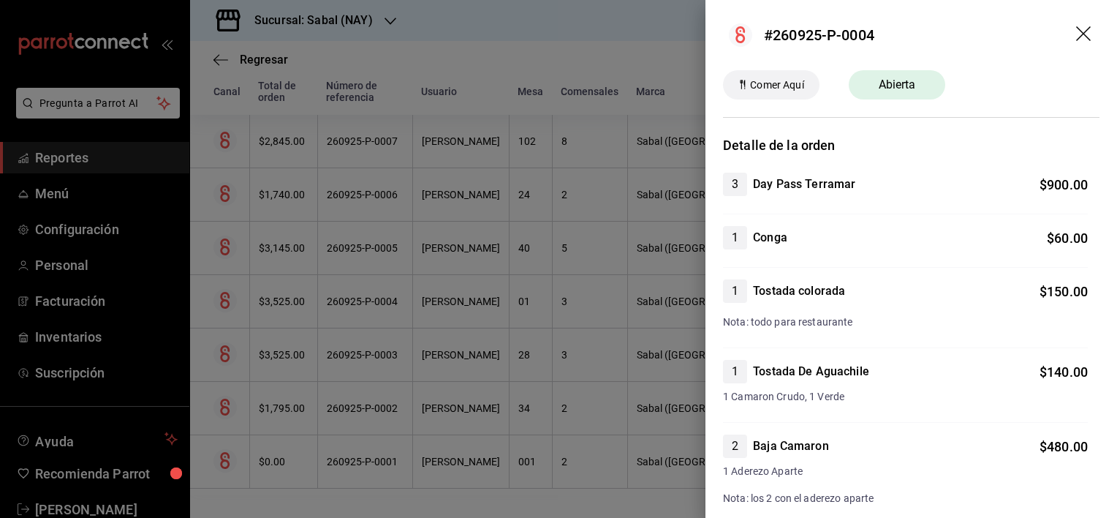
click at [1064, 35] on header "#260925-P-0004" at bounding box center [912, 35] width 412 height 70
click at [1076, 39] on icon "drag" at bounding box center [1085, 35] width 18 height 18
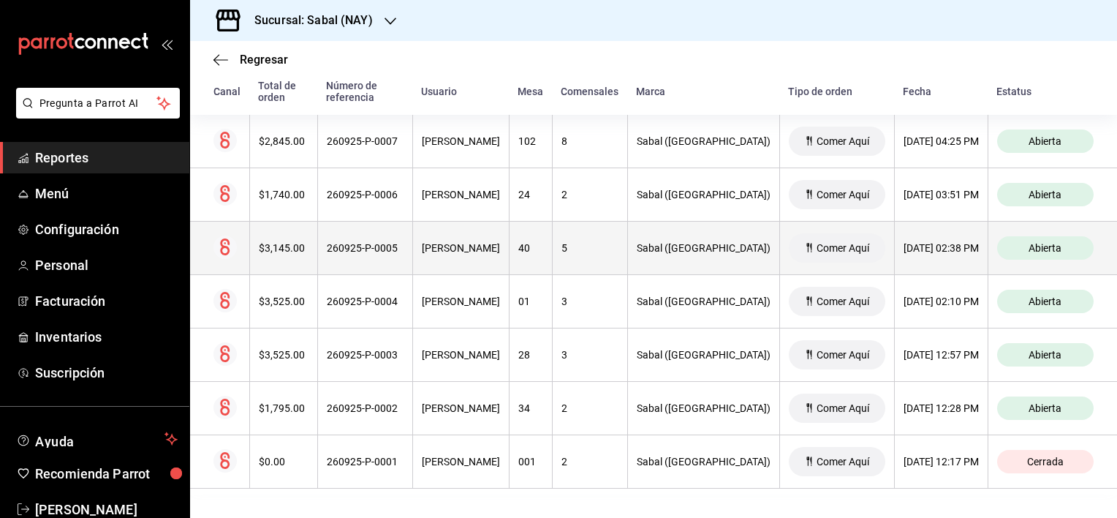
click at [509, 260] on th "[PERSON_NAME]" at bounding box center [460, 248] width 97 height 53
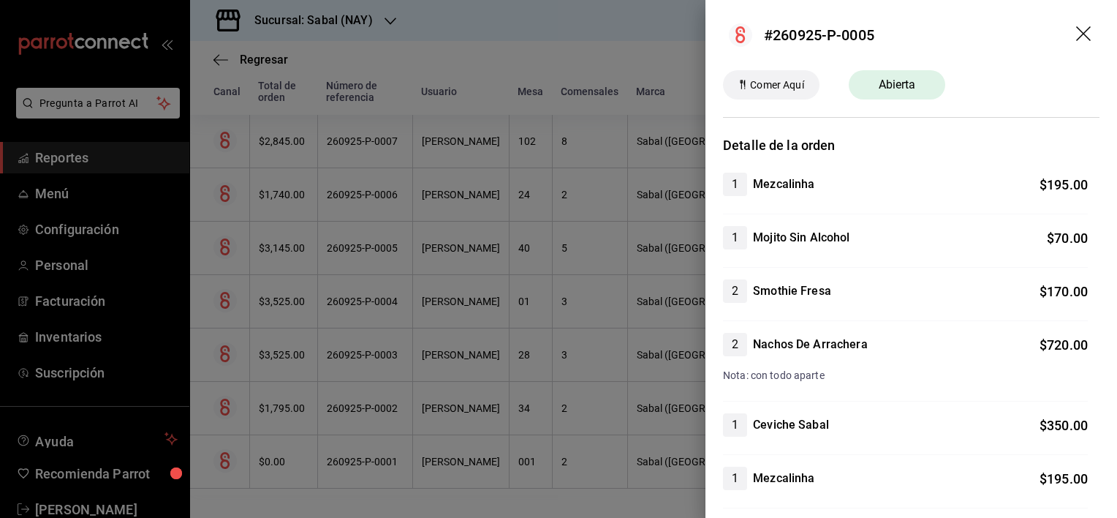
click at [1076, 32] on icon "drag" at bounding box center [1083, 33] width 15 height 15
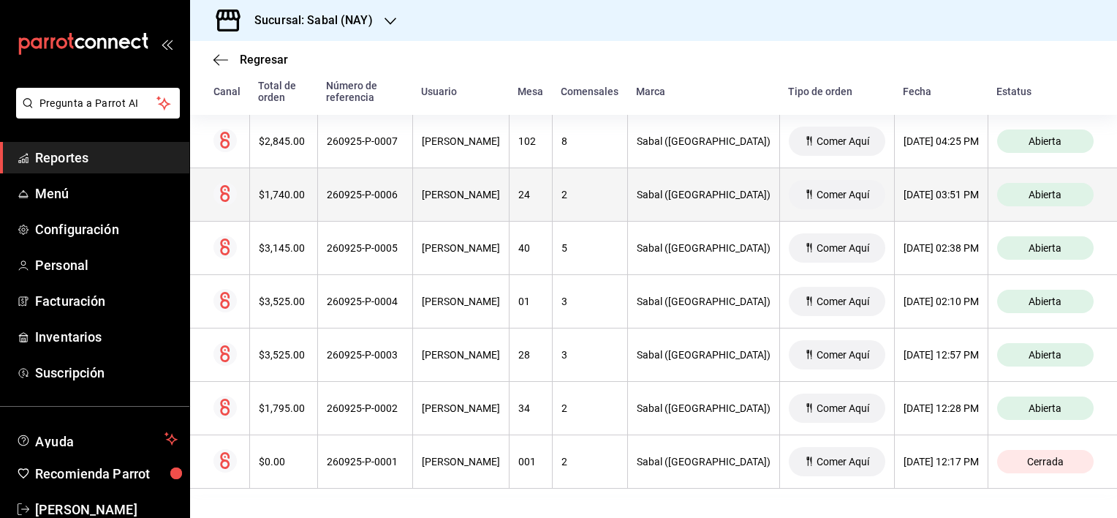
click at [396, 196] on div "260925-P-0006" at bounding box center [365, 195] width 77 height 12
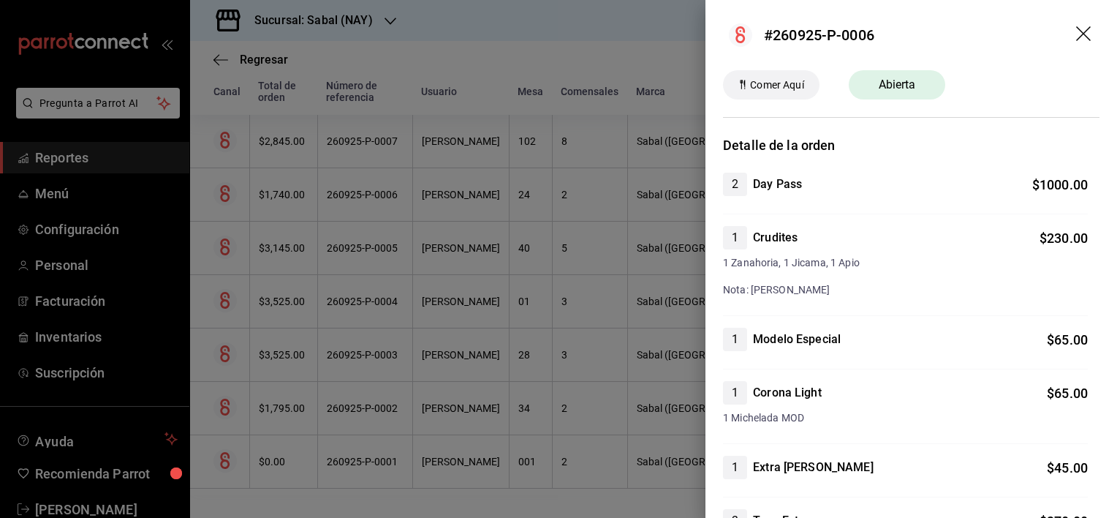
click at [1076, 35] on icon "drag" at bounding box center [1083, 33] width 15 height 15
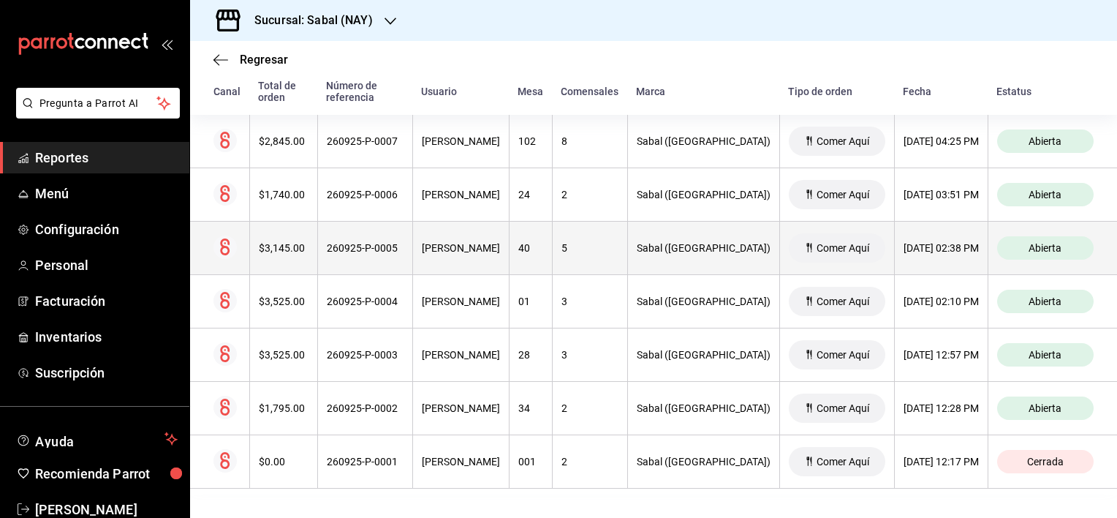
scroll to position [171, 0]
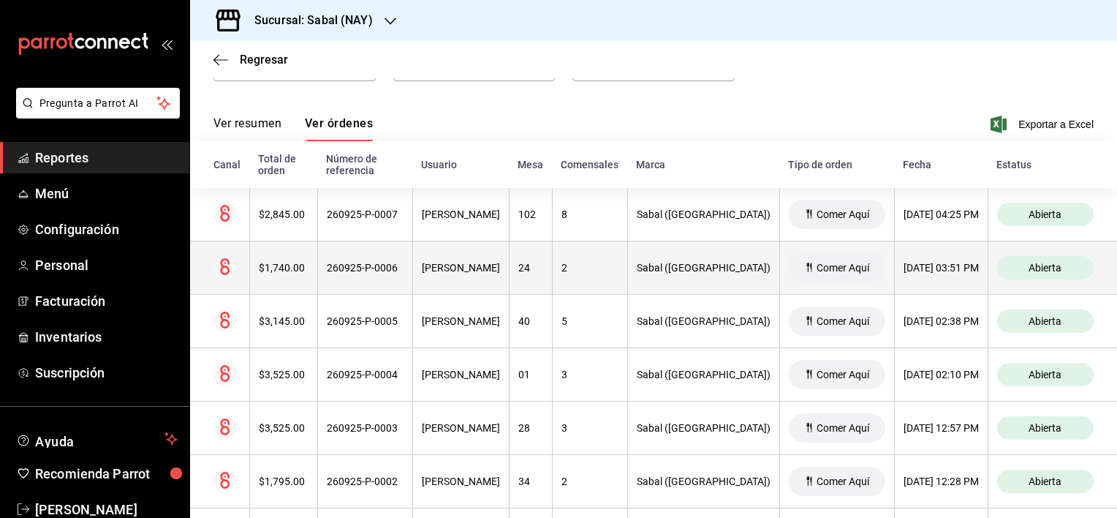
click at [384, 268] on div "260925-P-0006" at bounding box center [365, 268] width 77 height 12
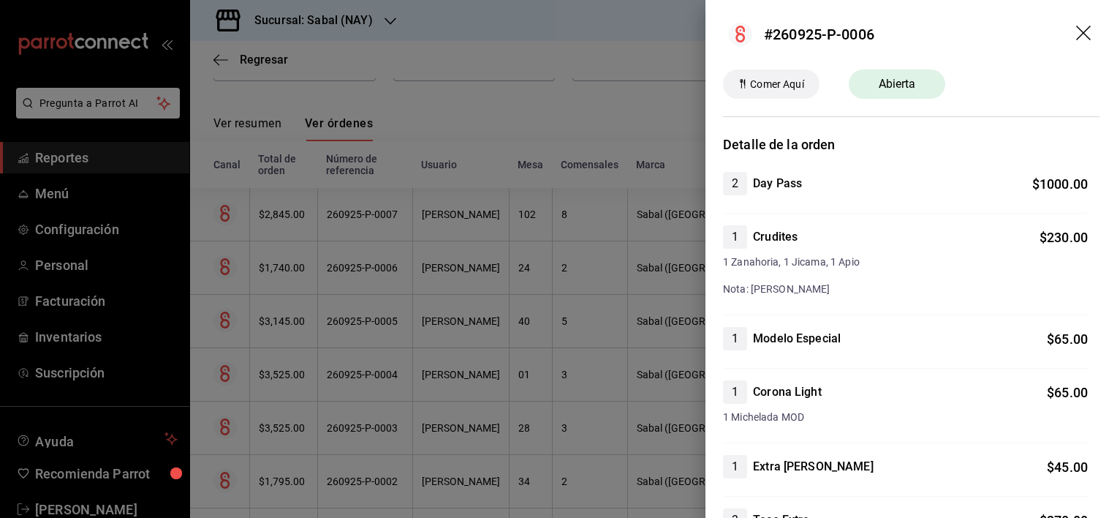
scroll to position [0, 0]
click at [1076, 39] on icon "drag" at bounding box center [1085, 35] width 18 height 18
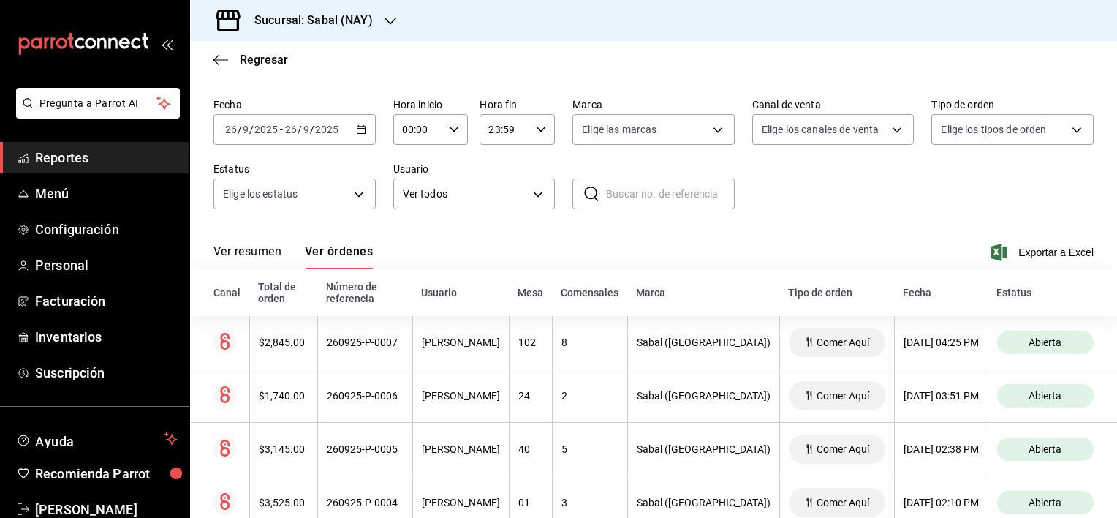
scroll to position [25, 0]
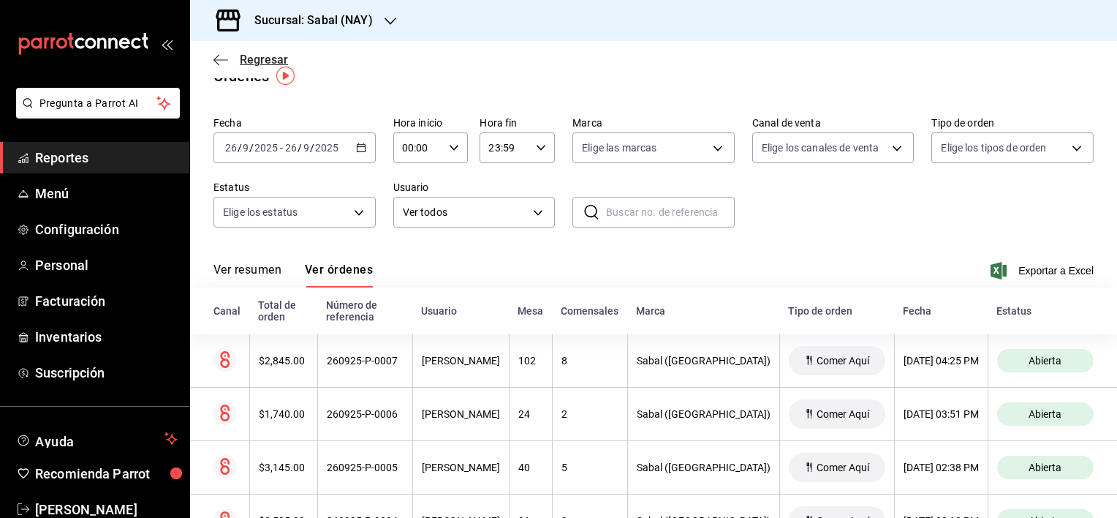
click at [216, 64] on icon "button" at bounding box center [220, 59] width 15 height 13
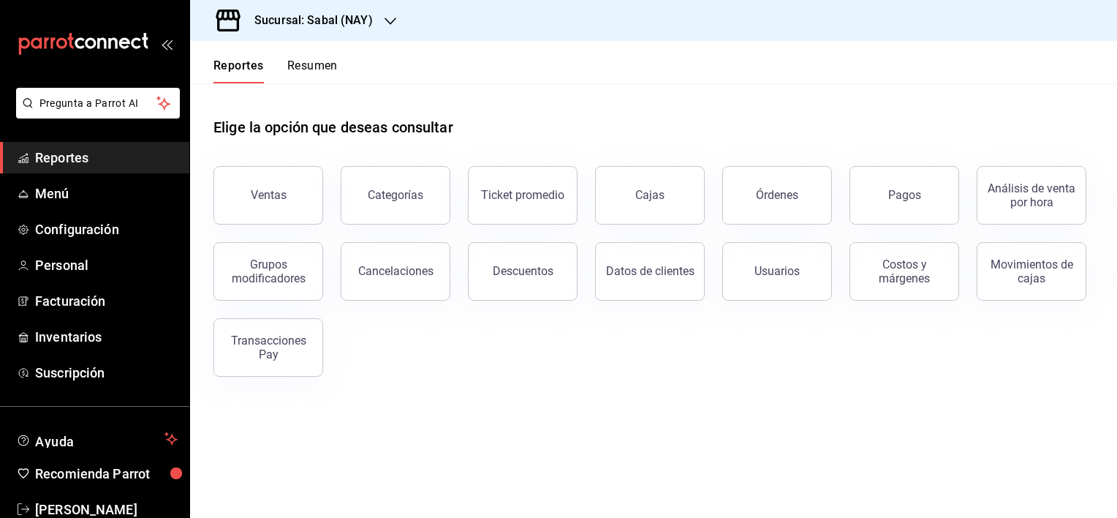
click at [290, 35] on div "Sucursal: Sabal (NAY)" at bounding box center [302, 20] width 200 height 41
click at [266, 97] on span "Flamingos Golf" at bounding box center [237, 95] width 70 height 15
drag, startPoint x: 270, startPoint y: 193, endPoint x: 303, endPoint y: 189, distance: 33.8
click at [271, 192] on div "Ventas" at bounding box center [269, 195] width 36 height 14
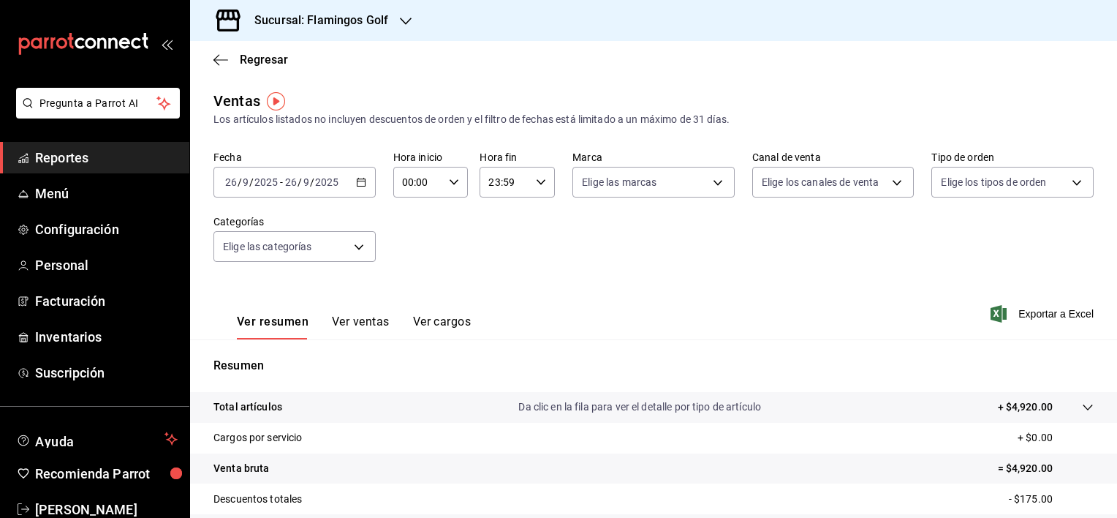
click at [300, 192] on div "[DATE] [DATE] - [DATE] [DATE]" at bounding box center [294, 182] width 162 height 31
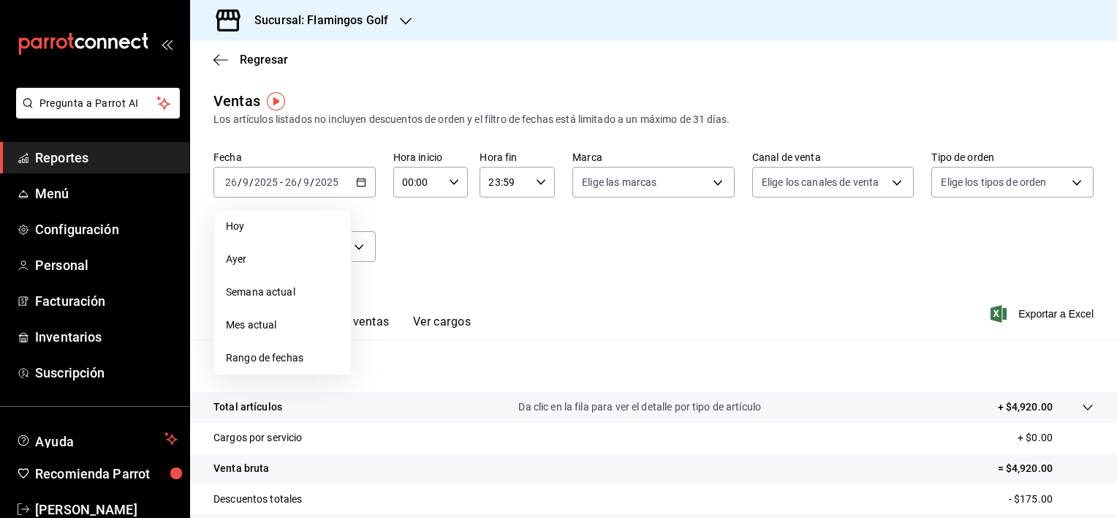
drag, startPoint x: 272, startPoint y: 325, endPoint x: 300, endPoint y: 322, distance: 28.7
click at [272, 325] on span "Mes actual" at bounding box center [282, 324] width 113 height 15
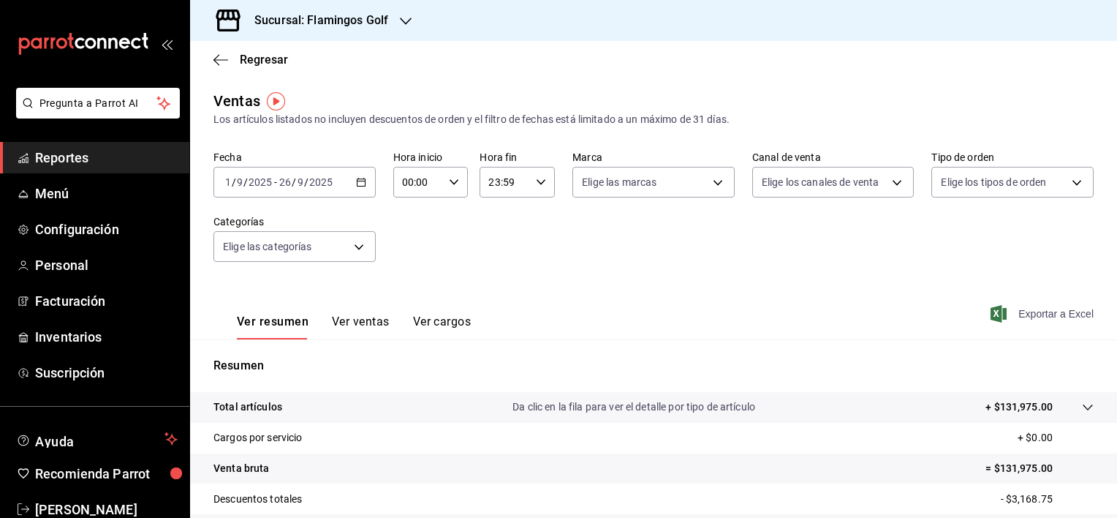
click at [1065, 311] on span "Exportar a Excel" at bounding box center [1044, 314] width 100 height 18
click at [356, 26] on h3 "Sucursal: Flamingos Golf" at bounding box center [315, 21] width 145 height 18
click at [273, 61] on div "Sabal (NAY)" at bounding box center [300, 63] width 196 height 15
